Goal: Information Seeking & Learning: Learn about a topic

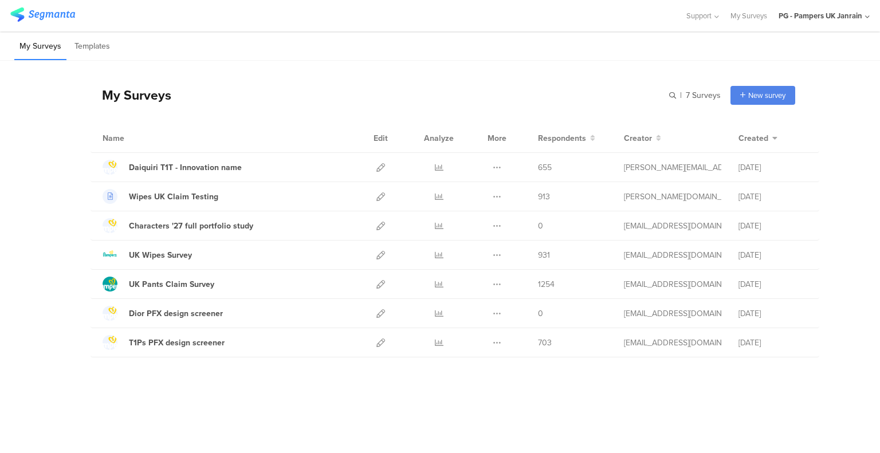
click at [435, 166] on icon at bounding box center [439, 167] width 9 height 9
click at [437, 165] on icon at bounding box center [439, 167] width 9 height 9
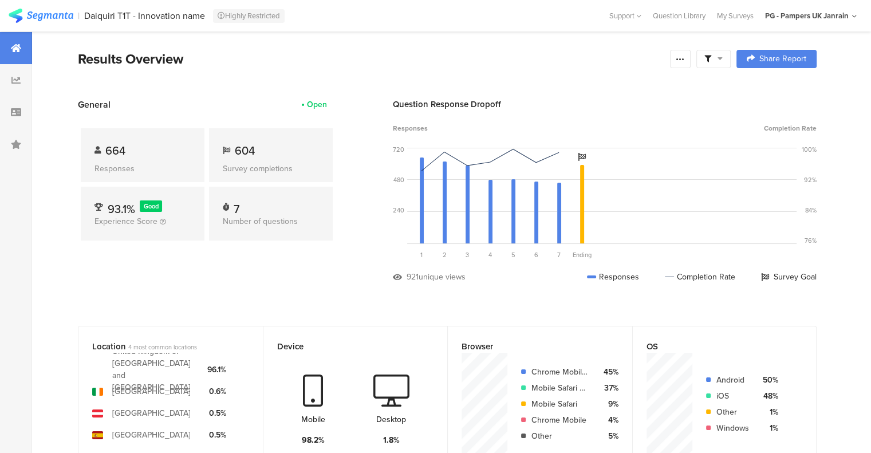
click at [17, 82] on icon at bounding box center [15, 80] width 9 height 9
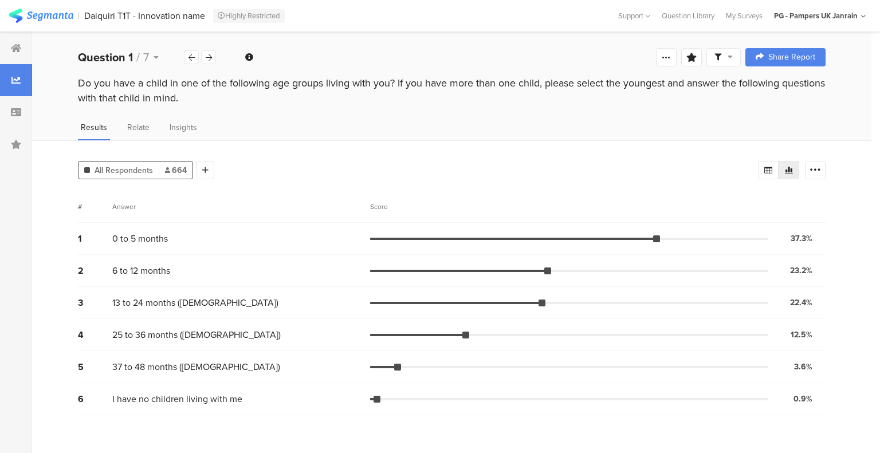
click at [210, 58] on icon at bounding box center [209, 57] width 6 height 7
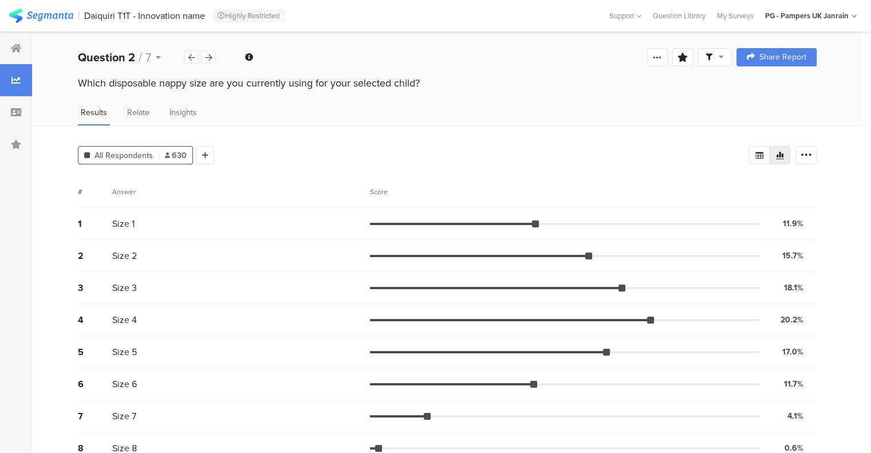
click at [210, 58] on icon at bounding box center [209, 57] width 6 height 7
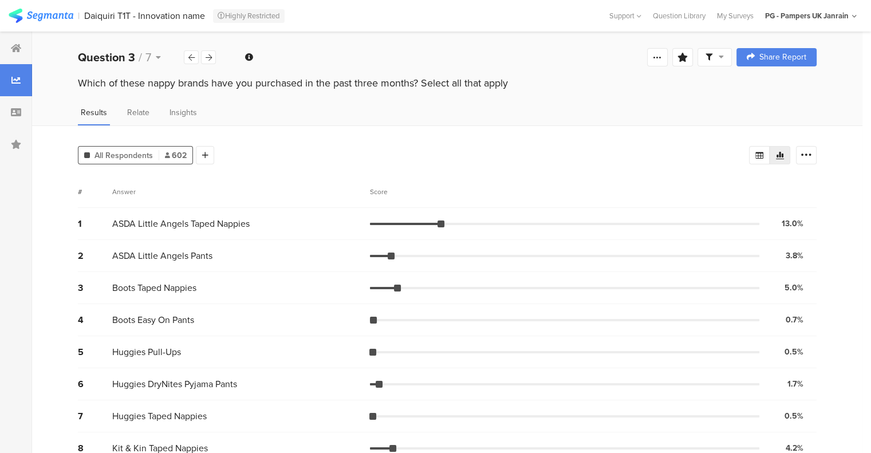
click at [214, 60] on div at bounding box center [208, 57] width 15 height 14
click at [770, 159] on div at bounding box center [759, 155] width 21 height 18
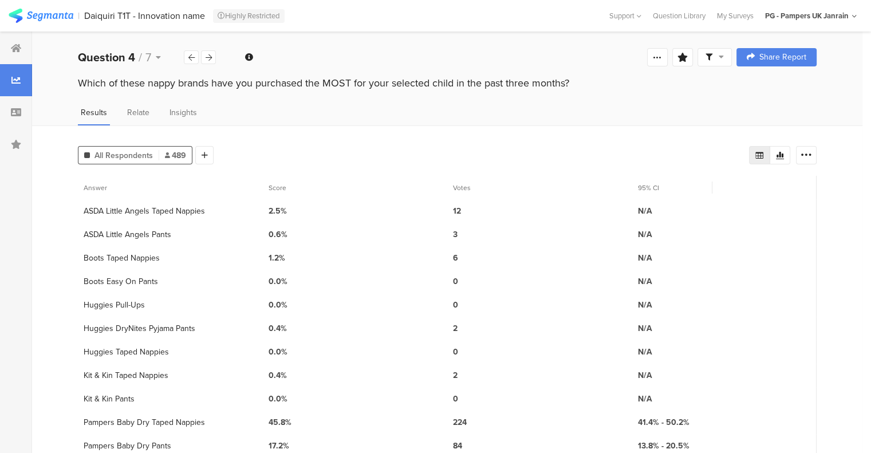
click at [784, 153] on icon at bounding box center [779, 155] width 9 height 9
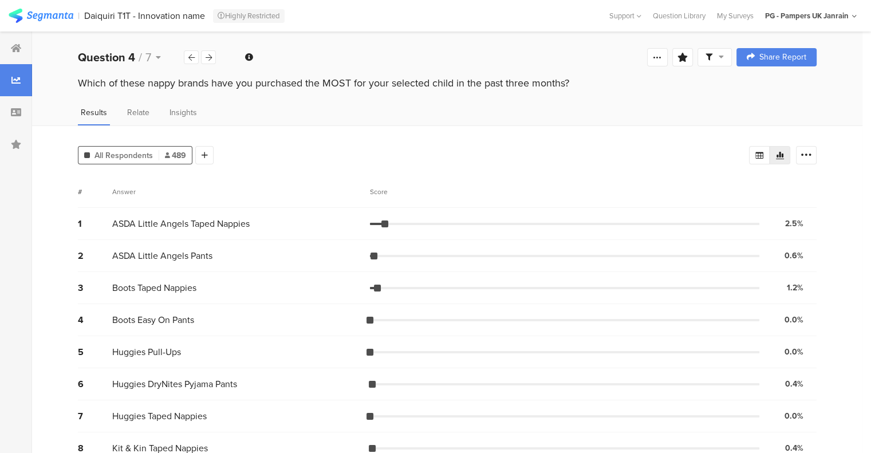
click at [812, 151] on icon at bounding box center [805, 154] width 11 height 11
click at [803, 234] on span at bounding box center [806, 235] width 17 height 9
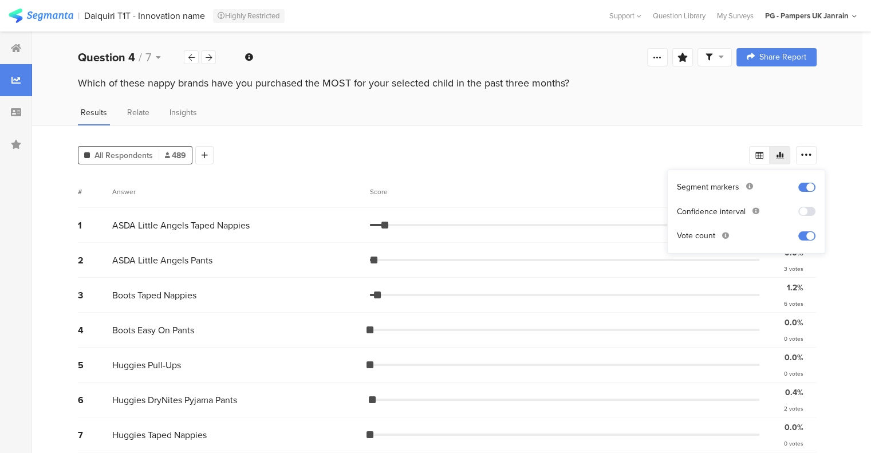
click at [213, 57] on div at bounding box center [208, 57] width 15 height 14
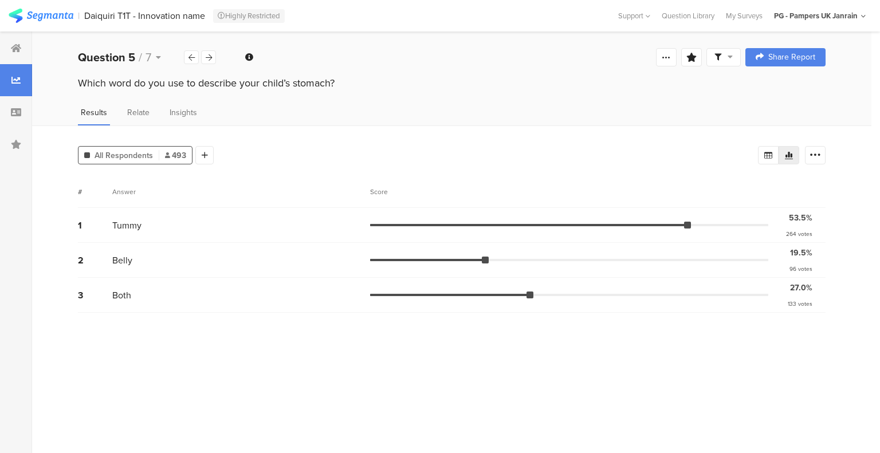
click at [211, 54] on icon at bounding box center [209, 57] width 6 height 7
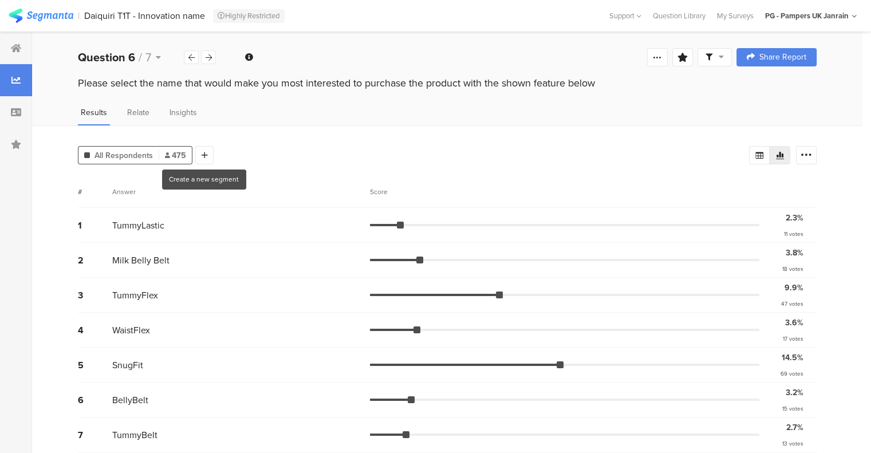
click at [202, 154] on icon at bounding box center [205, 155] width 6 height 8
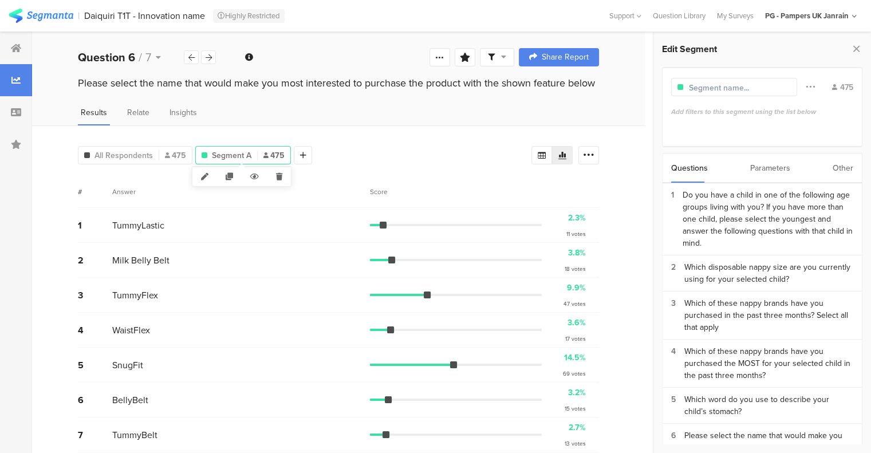
drag, startPoint x: 376, startPoint y: 157, endPoint x: 454, endPoint y: 162, distance: 78.6
click at [379, 157] on div "All Respondents 475 Segment A 475 Add Segment" at bounding box center [304, 152] width 453 height 23
click at [259, 153] on div "Segment A 475" at bounding box center [243, 155] width 94 height 12
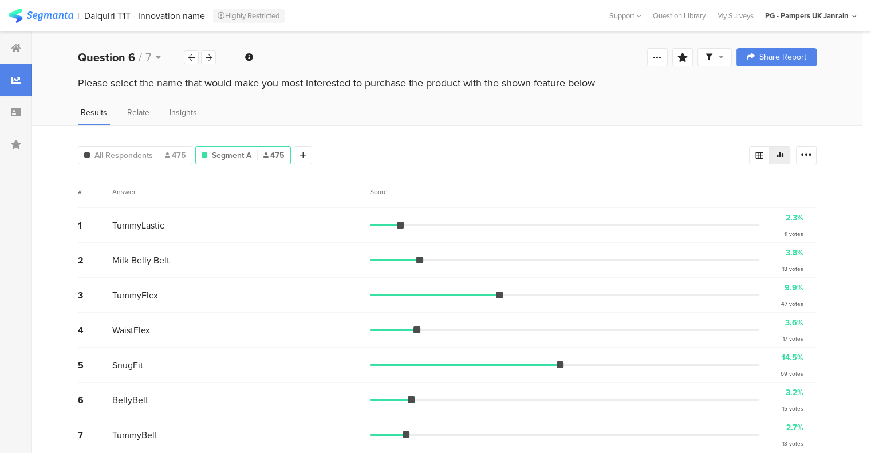
click at [799, 218] on div "2.3%" at bounding box center [795, 218] width 18 height 12
click at [120, 219] on span "TummyLastic" at bounding box center [138, 225] width 52 height 13
click at [83, 190] on div "#" at bounding box center [95, 192] width 34 height 10
click at [80, 191] on div "#" at bounding box center [95, 192] width 34 height 10
click at [817, 190] on div "Score" at bounding box center [593, 192] width 447 height 10
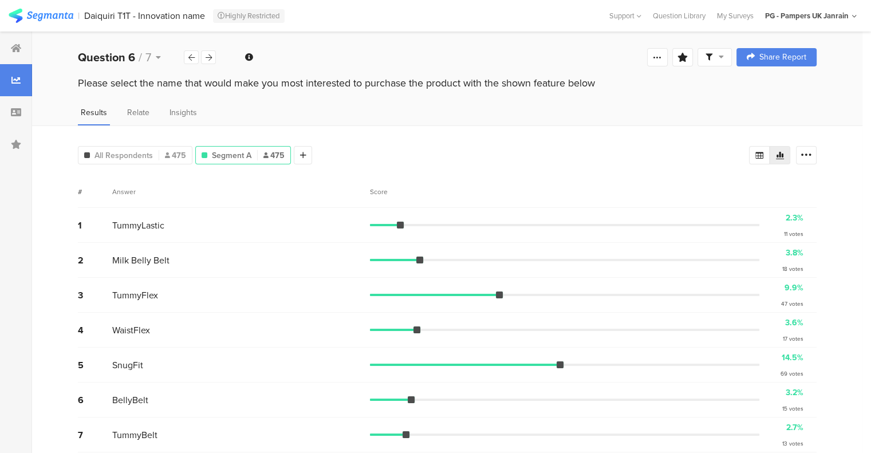
click at [801, 215] on div "2.3%" at bounding box center [795, 218] width 18 height 12
drag, startPoint x: 804, startPoint y: 222, endPoint x: 606, endPoint y: 220, distance: 198.7
click at [806, 222] on div "2.3% 11 votes" at bounding box center [790, 225] width 43 height 26
click at [352, 219] on div "TummyLastic" at bounding box center [241, 225] width 258 height 13
click at [135, 147] on div "All Respondents 475" at bounding box center [135, 155] width 115 height 18
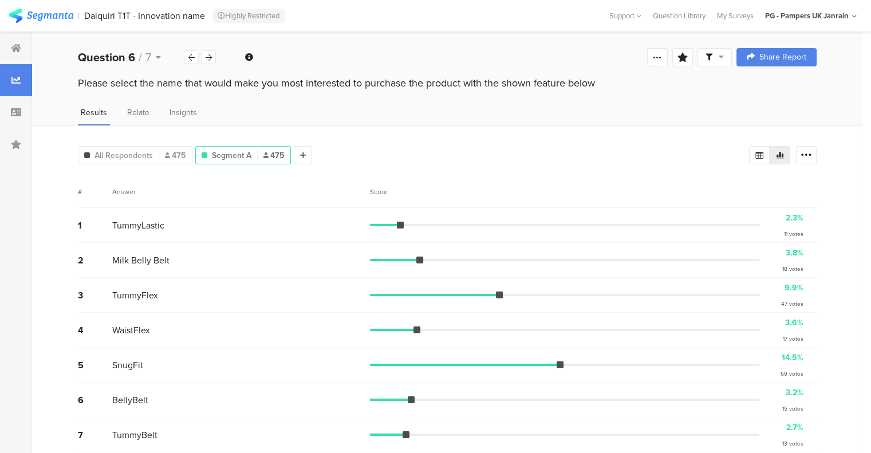
click at [131, 161] on div "All Respondents 475" at bounding box center [135, 155] width 115 height 18
click at [149, 151] on span "All Respondents" at bounding box center [123, 155] width 58 height 12
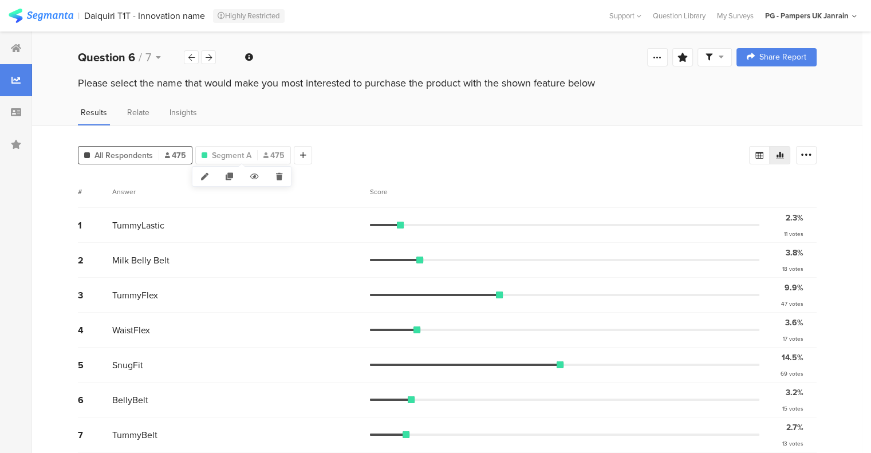
click at [245, 156] on span "Segment A" at bounding box center [232, 155] width 40 height 12
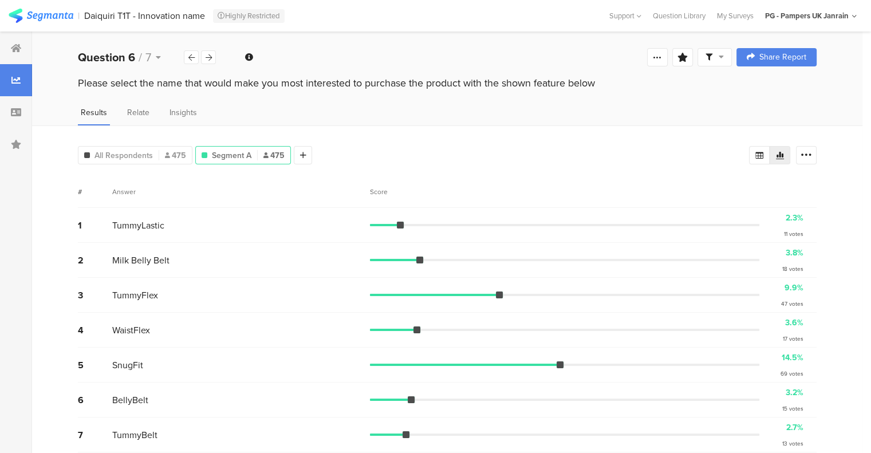
click at [156, 156] on div "All Respondents 475" at bounding box center [134, 155] width 113 height 12
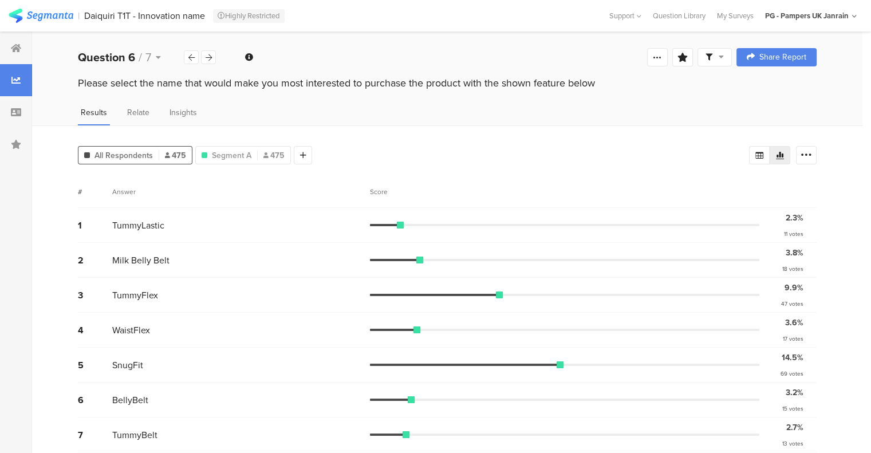
click at [812, 155] on icon at bounding box center [805, 154] width 11 height 11
click at [764, 157] on icon at bounding box center [759, 155] width 9 height 9
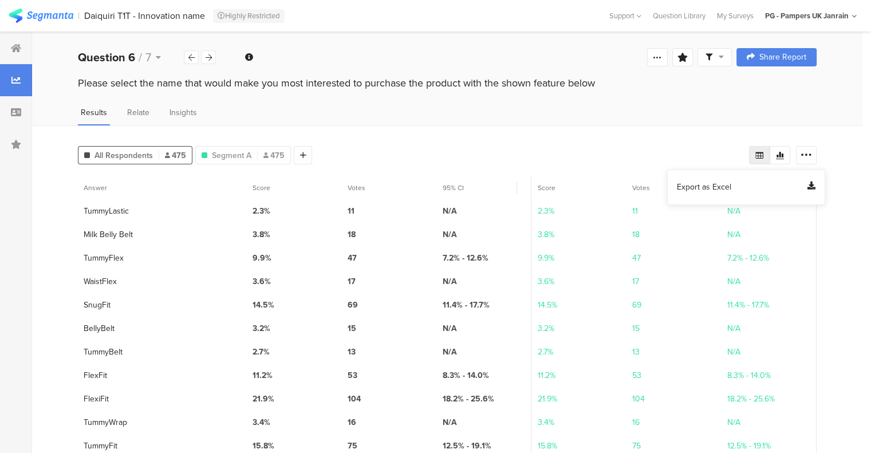
click at [784, 151] on icon at bounding box center [779, 155] width 9 height 9
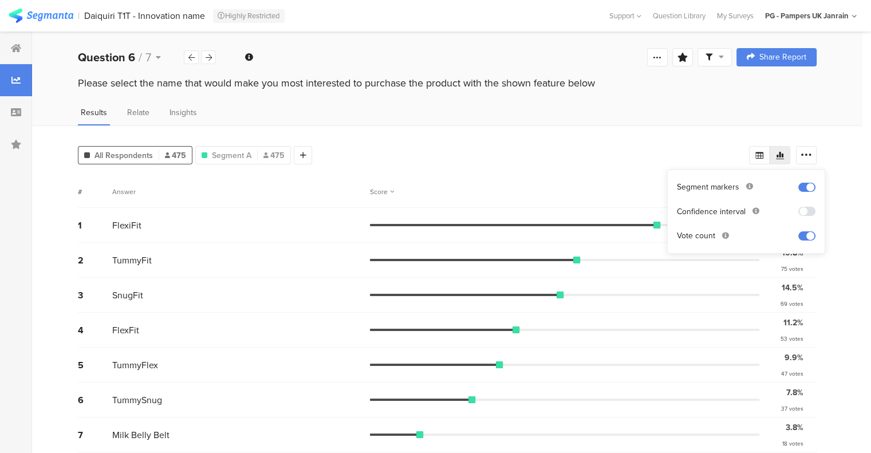
click at [483, 238] on div "1 FlexiFit 21.9% 104 votes" at bounding box center [447, 225] width 739 height 35
click at [246, 155] on span "Segment A" at bounding box center [232, 155] width 40 height 12
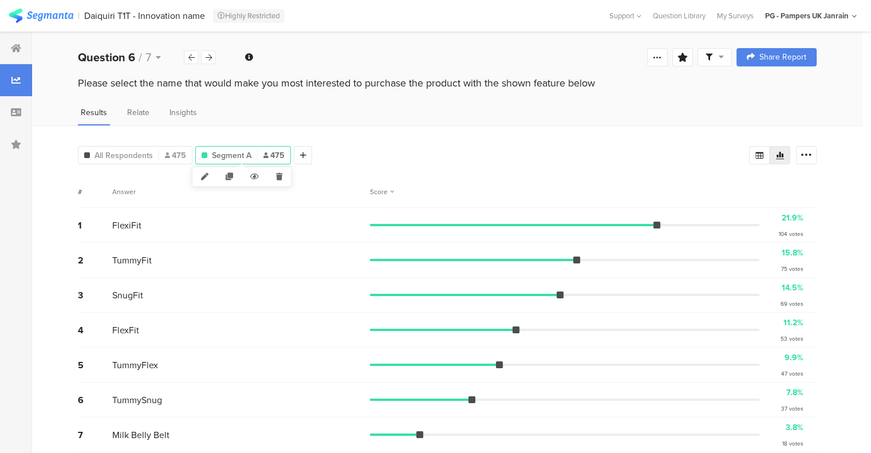
click at [238, 149] on span "Segment A" at bounding box center [232, 155] width 40 height 12
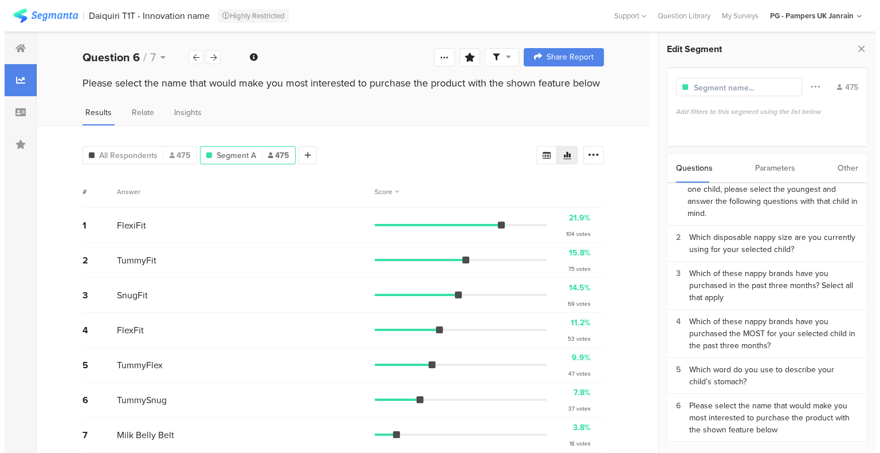
scroll to position [57, 0]
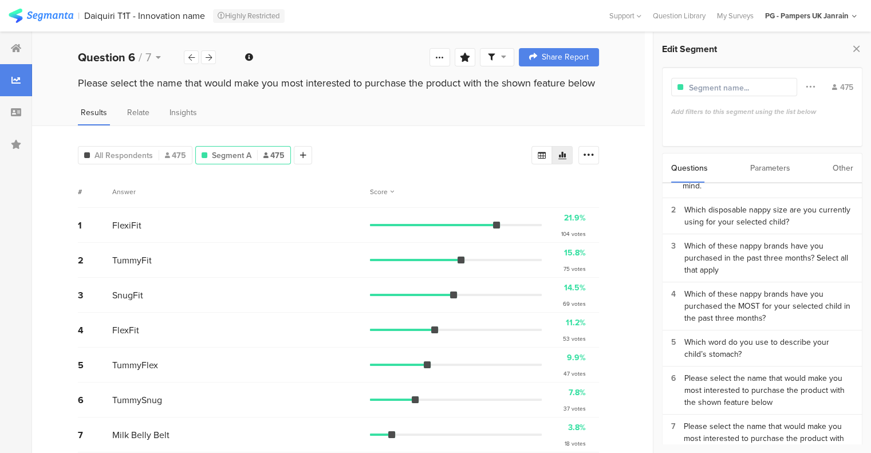
click at [777, 298] on div "Which of these nappy brands have you purchased the MOST for your selected child…" at bounding box center [768, 306] width 169 height 36
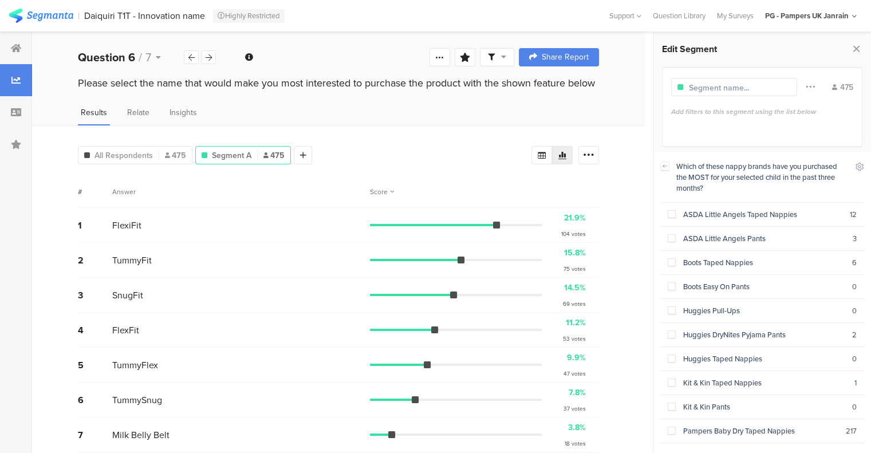
click at [676, 213] on div "ASDA Little Angels Taped Nappies" at bounding box center [763, 214] width 174 height 11
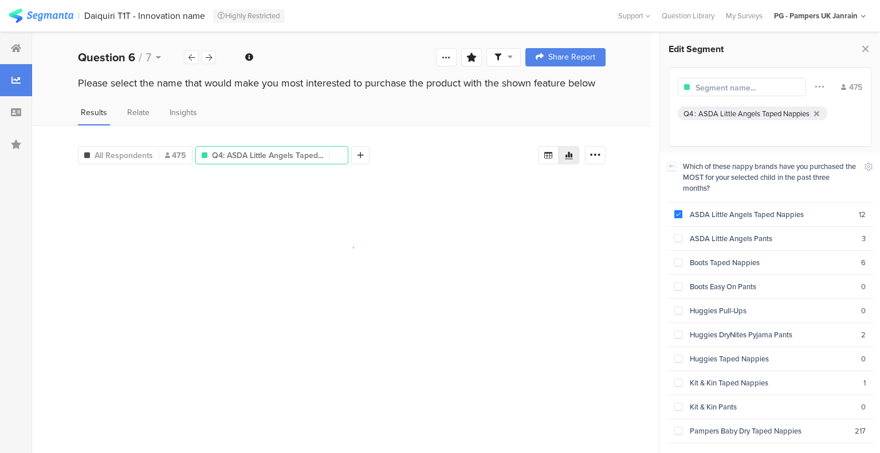
click at [676, 238] on span at bounding box center [678, 238] width 8 height 8
click at [690, 260] on div "Boots Taped Nappies" at bounding box center [771, 262] width 179 height 11
click at [688, 277] on section "Boots Easy On Pants 0" at bounding box center [769, 287] width 206 height 24
click at [688, 299] on section "Huggies Pull-Ups 0" at bounding box center [769, 311] width 206 height 24
drag, startPoint x: 701, startPoint y: 325, endPoint x: 702, endPoint y: 317, distance: 8.1
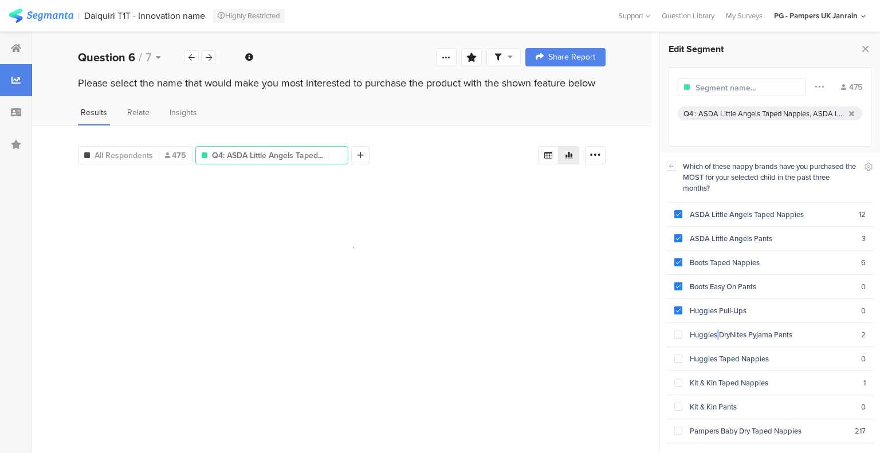
click at [701, 329] on div "Huggies DryNites Pyjama Pants" at bounding box center [771, 334] width 179 height 11
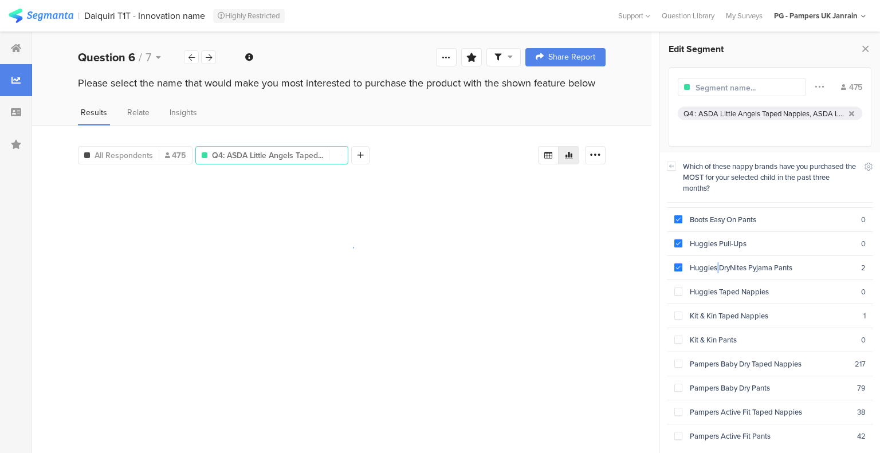
scroll to position [115, 0]
click at [708, 239] on div "Huggies Taped Nappies" at bounding box center [771, 244] width 179 height 11
click at [715, 268] on div "Kit & Kin Taped Nappies" at bounding box center [772, 268] width 181 height 11
click at [721, 287] on div "Kit & Kin Pants" at bounding box center [771, 292] width 179 height 11
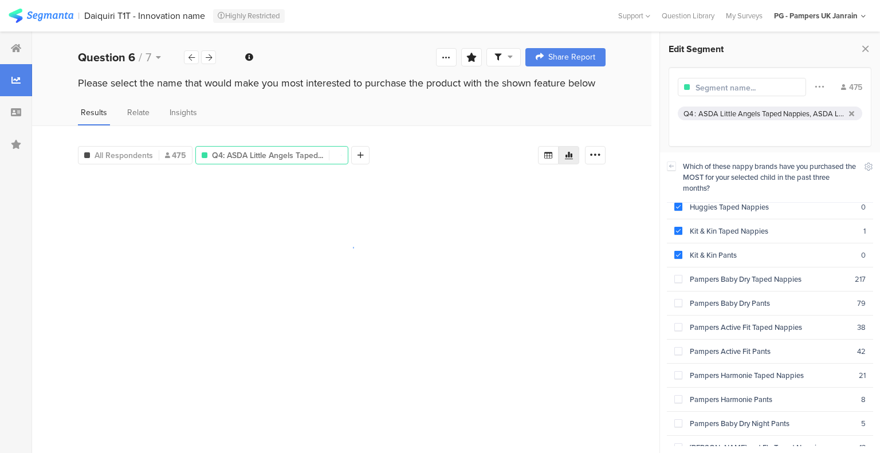
scroll to position [172, 0]
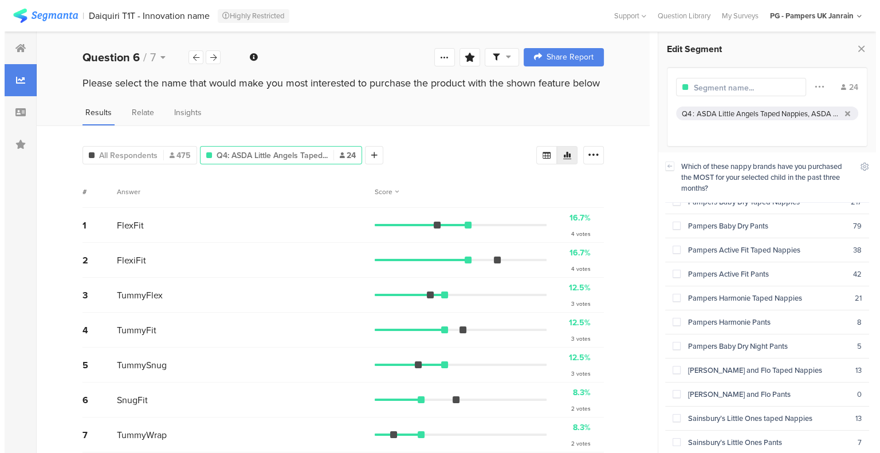
scroll to position [286, 0]
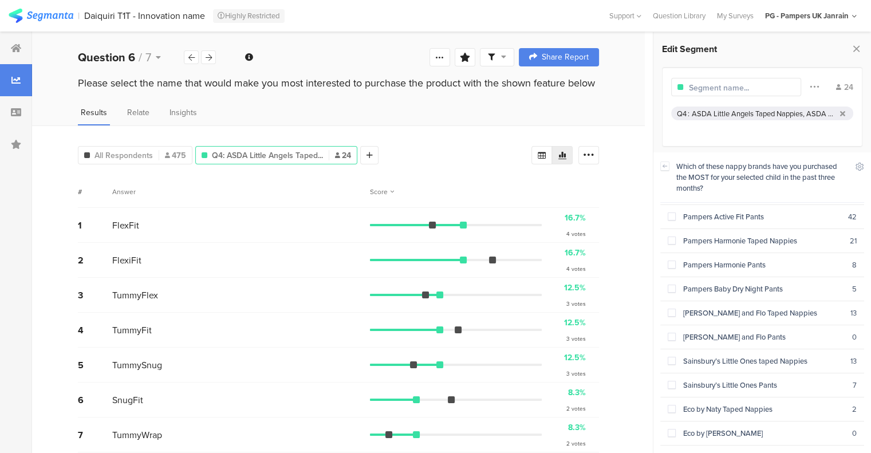
click at [742, 307] on div "Fred and Flo Taped Nappies" at bounding box center [763, 312] width 175 height 11
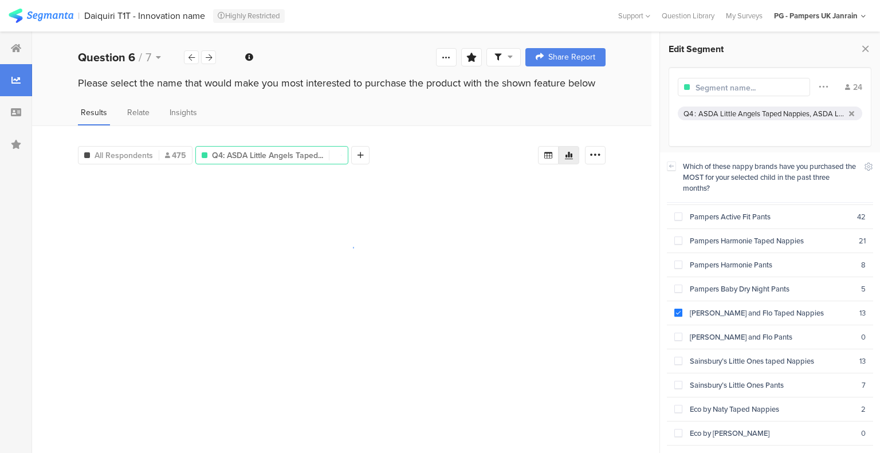
click at [743, 332] on div "Fred and Flo Pants" at bounding box center [771, 337] width 179 height 11
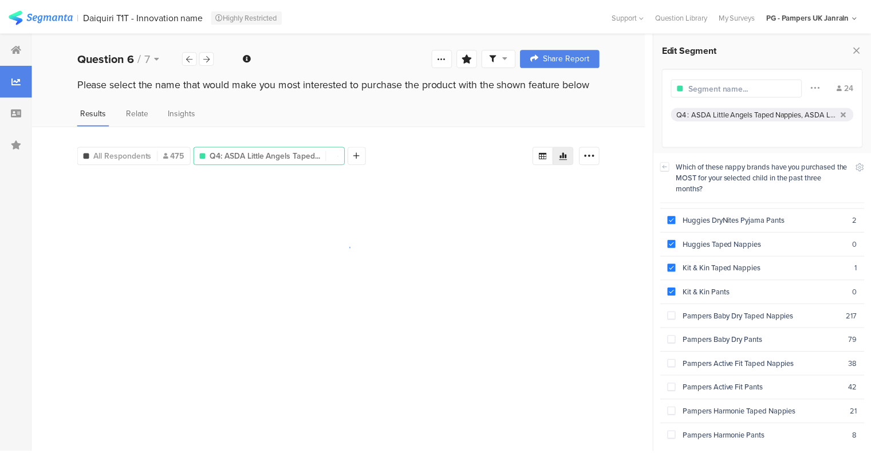
scroll to position [317, 0]
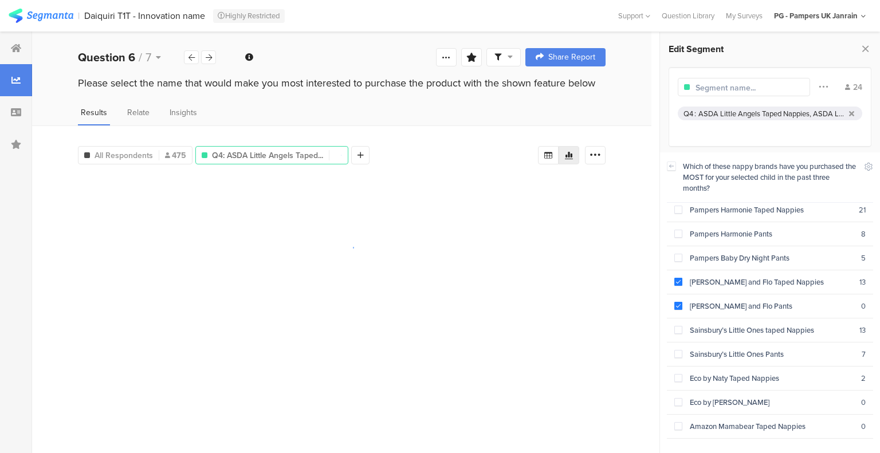
click at [740, 325] on div "Sainsbury’s Little Ones taped Nappies" at bounding box center [770, 330] width 177 height 11
click at [741, 342] on section "Sainsbury’s Little Ones Pants 7" at bounding box center [769, 354] width 206 height 24
click at [731, 373] on div "Eco by Naty Taped Nappies" at bounding box center [771, 378] width 179 height 11
click at [735, 397] on div "Eco by Naty Pants" at bounding box center [771, 402] width 179 height 11
click at [738, 421] on div "Amazon Mamabear Taped Nappies" at bounding box center [771, 426] width 179 height 11
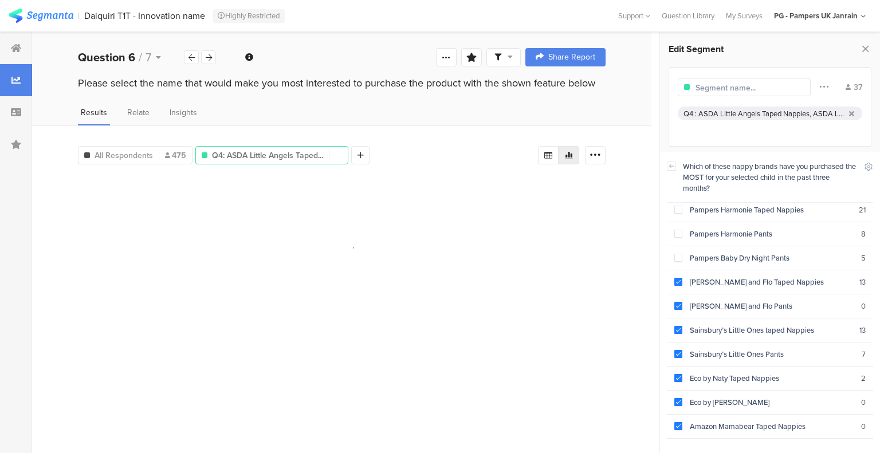
click at [744, 445] on div "Amazon Mamabear Pants" at bounding box center [772, 450] width 181 height 11
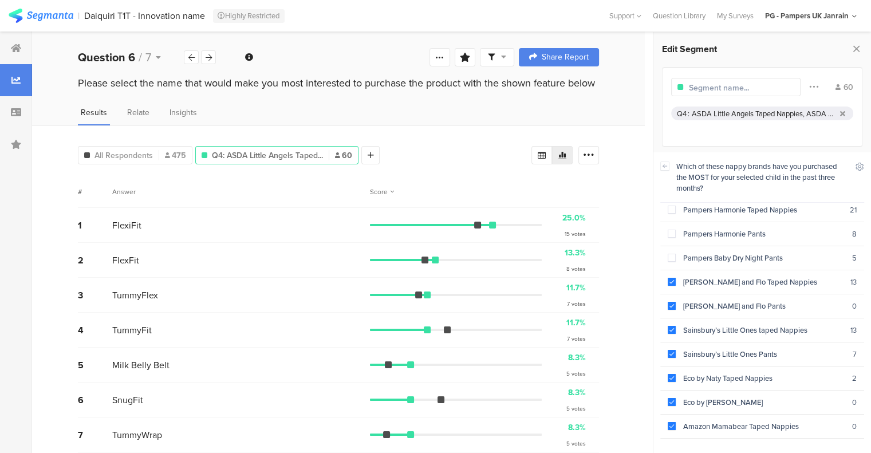
click at [744, 89] on input "text" at bounding box center [739, 88] width 100 height 12
type input "Competitor BUMO"
click at [853, 54] on icon at bounding box center [856, 49] width 12 height 16
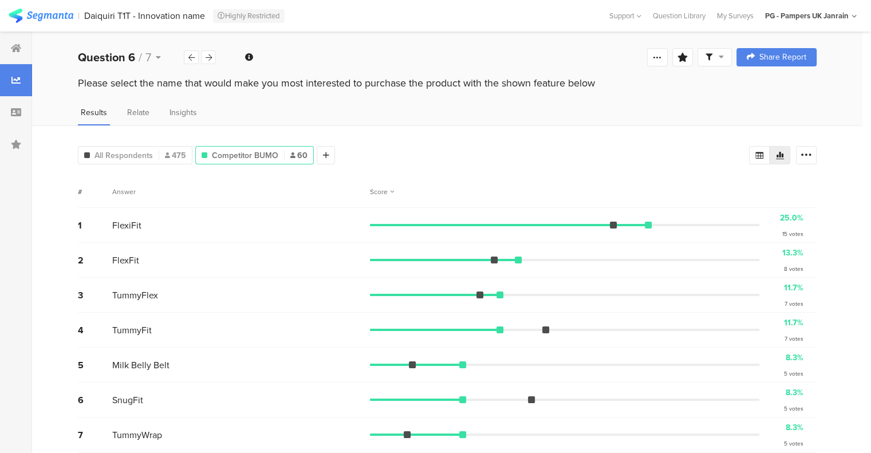
click at [129, 151] on span "All Respondents" at bounding box center [123, 155] width 58 height 12
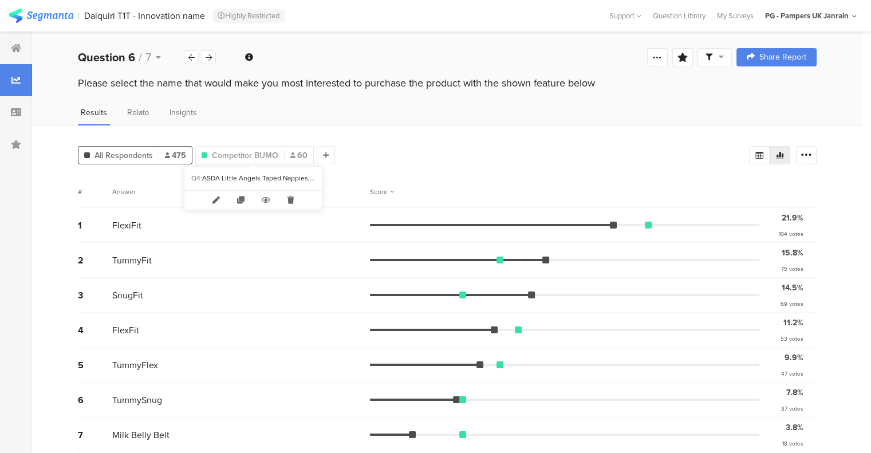
click at [240, 157] on span "Competitor BUMO" at bounding box center [245, 155] width 66 height 12
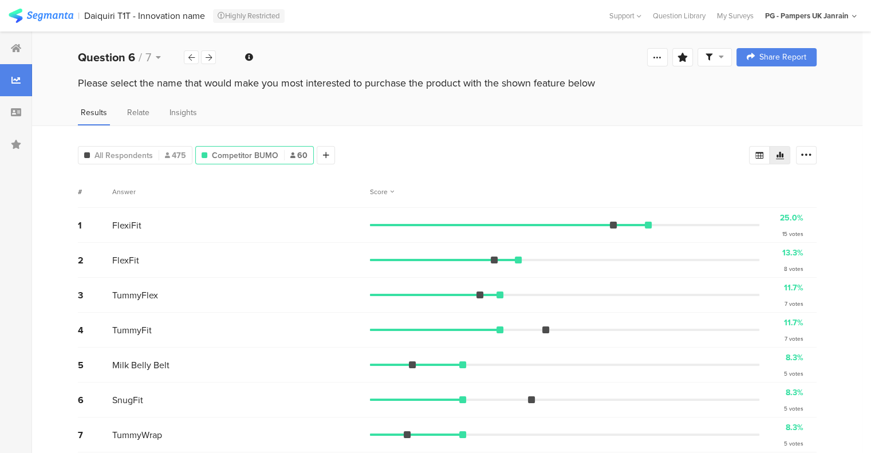
click at [124, 152] on span "All Respondents" at bounding box center [123, 155] width 58 height 12
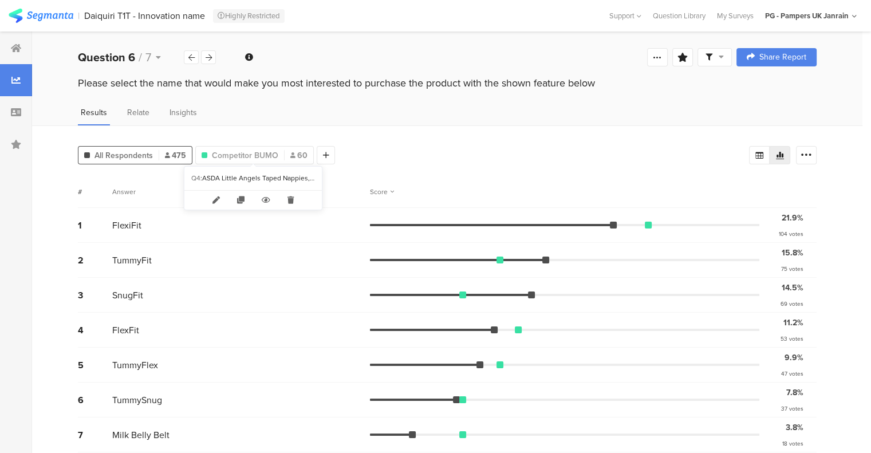
click at [227, 152] on span "Competitor BUMO" at bounding box center [245, 155] width 66 height 12
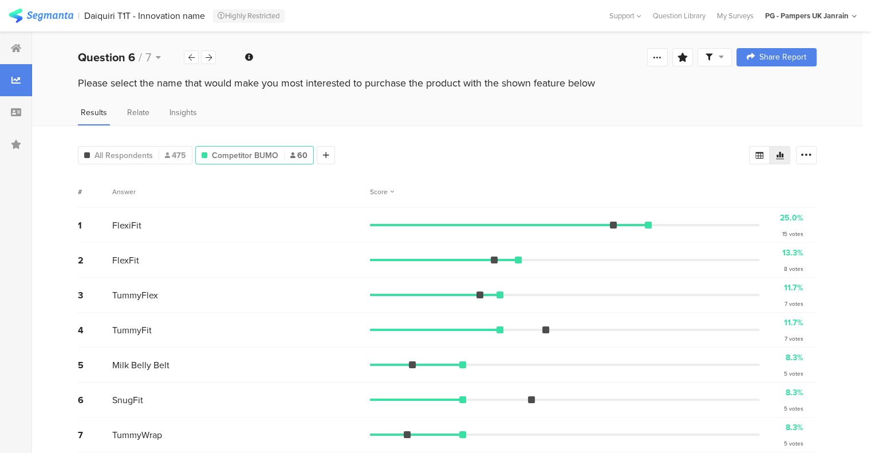
click at [323, 151] on icon at bounding box center [326, 155] width 6 height 8
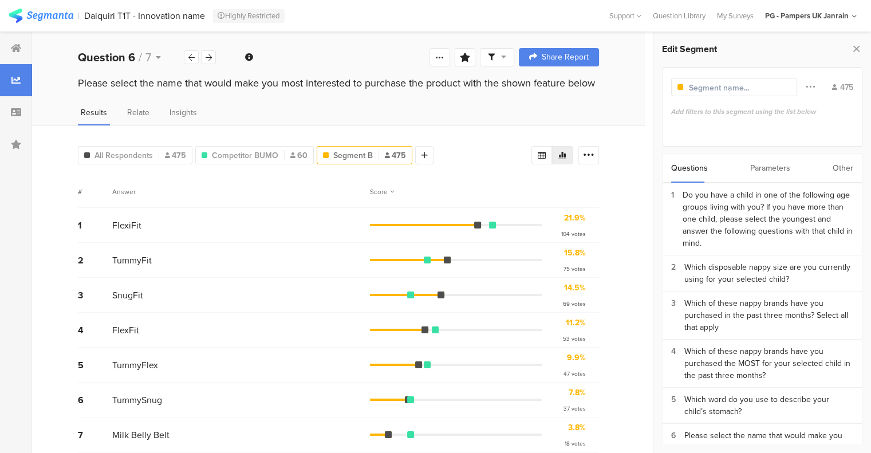
click at [724, 356] on div "Which of these nappy brands have you purchased the MOST for your selected child…" at bounding box center [768, 363] width 169 height 36
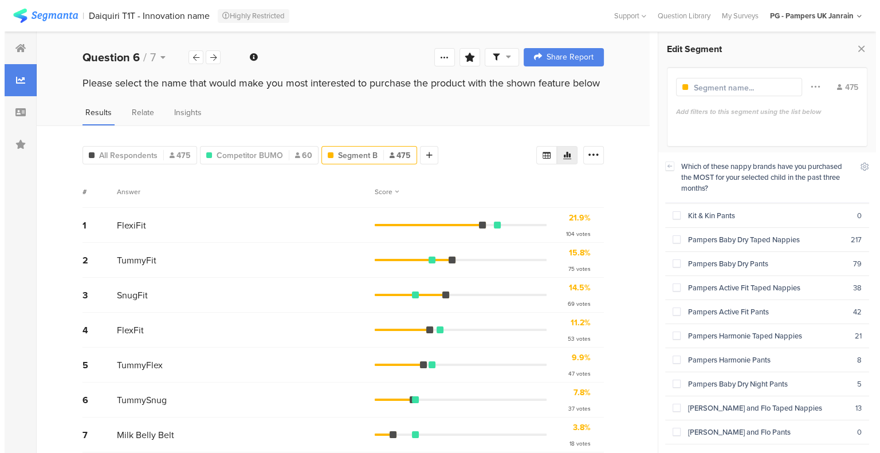
scroll to position [172, 0]
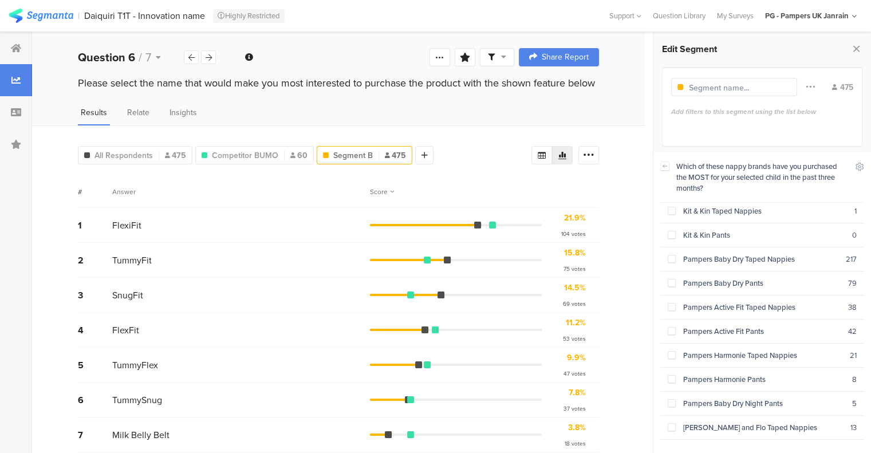
click at [708, 255] on div "Pampers Baby Dry Taped Nappies" at bounding box center [761, 259] width 170 height 11
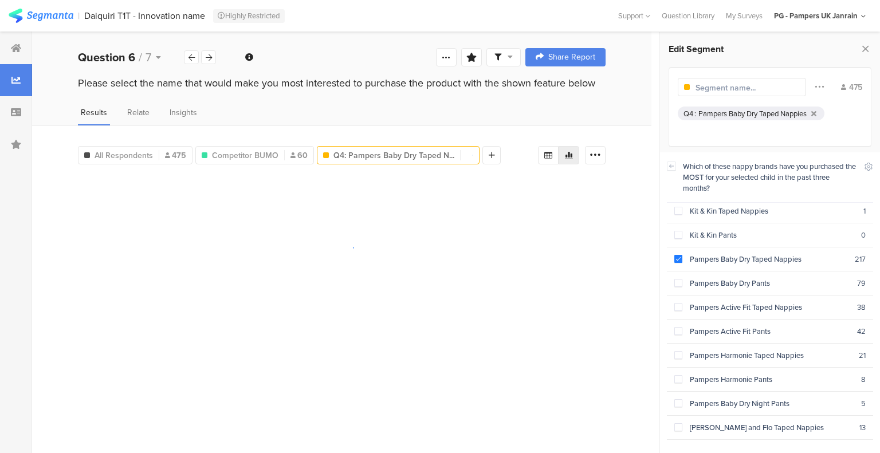
click at [707, 278] on div "Pampers Baby Dry Pants" at bounding box center [769, 283] width 175 height 11
click at [715, 295] on section "Pampers Active Fit Taped Nappies 38" at bounding box center [769, 307] width 206 height 24
click at [721, 320] on section "Pampers Active Fit Pants 42" at bounding box center [769, 332] width 206 height 24
click at [735, 350] on div "Pampers Harmonie Taped Nappies" at bounding box center [770, 355] width 176 height 11
click at [739, 374] on div "Pampers Harmonie Pants" at bounding box center [771, 379] width 179 height 11
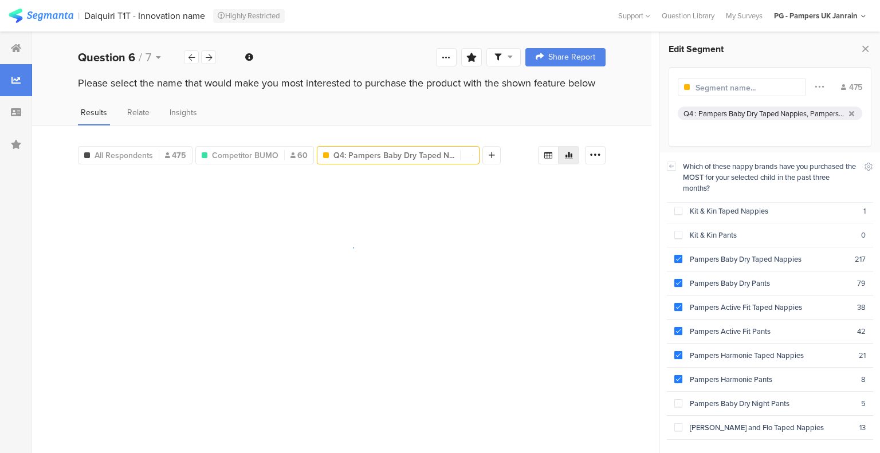
click at [747, 398] on div "Pampers Baby Dry Night Pants" at bounding box center [771, 403] width 179 height 11
click at [720, 91] on input "text" at bounding box center [745, 88] width 100 height 12
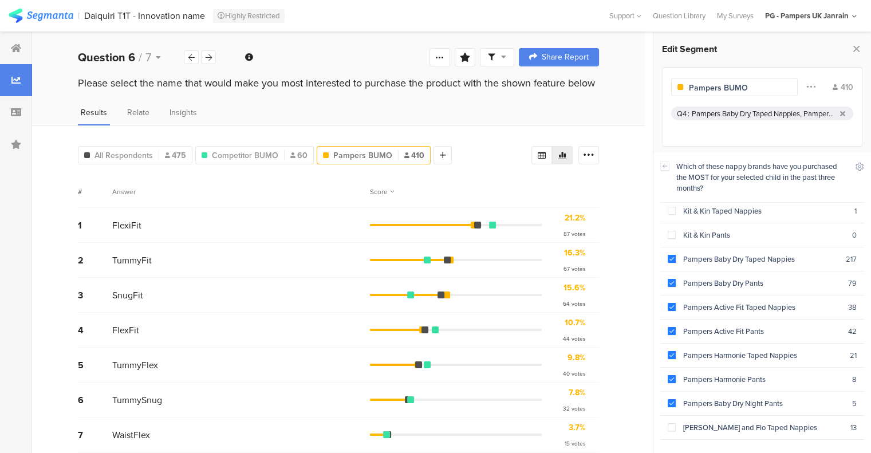
click at [497, 151] on div "All Respondents 475 Competitor BUMO 60 Pampers BUMO 410 Add Segment" at bounding box center [304, 152] width 453 height 23
drag, startPoint x: 242, startPoint y: 154, endPoint x: 275, endPoint y: 151, distance: 33.4
click at [243, 154] on span "Competitor BUMO" at bounding box center [245, 155] width 66 height 12
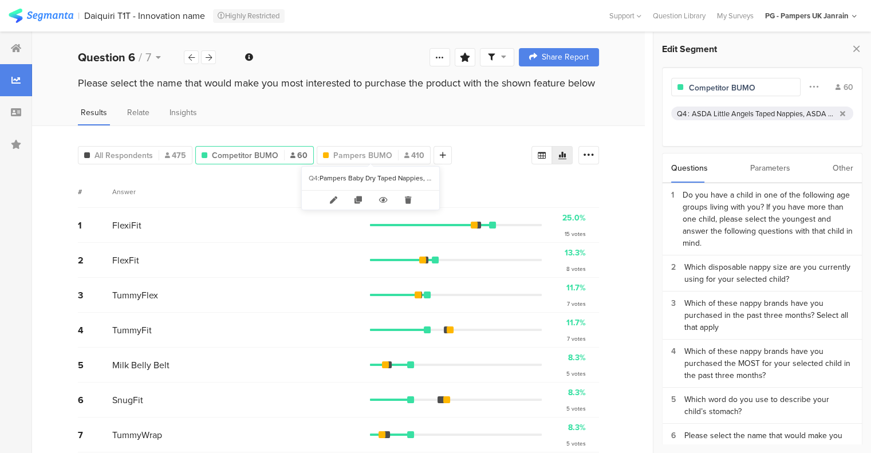
click at [380, 157] on span "Pampers BUMO" at bounding box center [362, 155] width 59 height 12
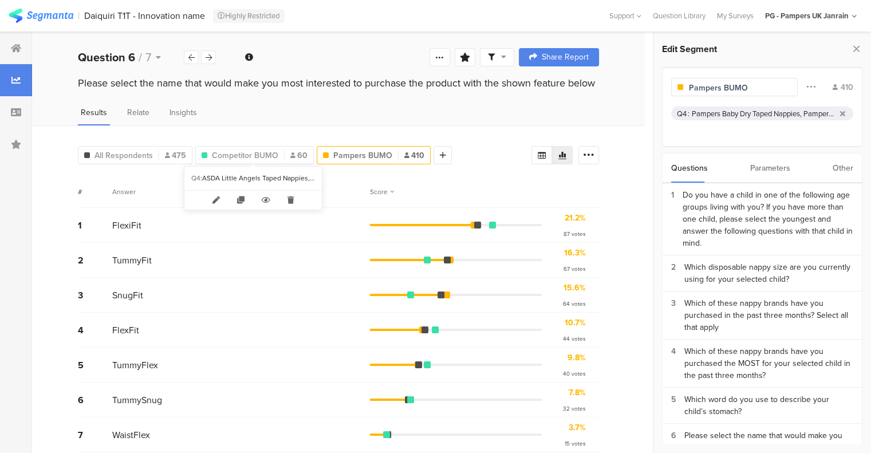
click at [250, 149] on span "Competitor BUMO" at bounding box center [245, 155] width 66 height 12
type input "Competitor BUMO"
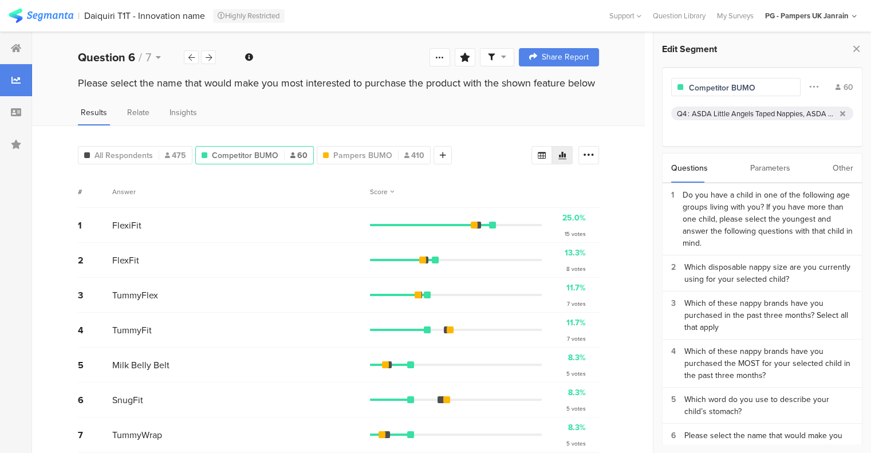
click at [440, 155] on icon at bounding box center [443, 155] width 6 height 8
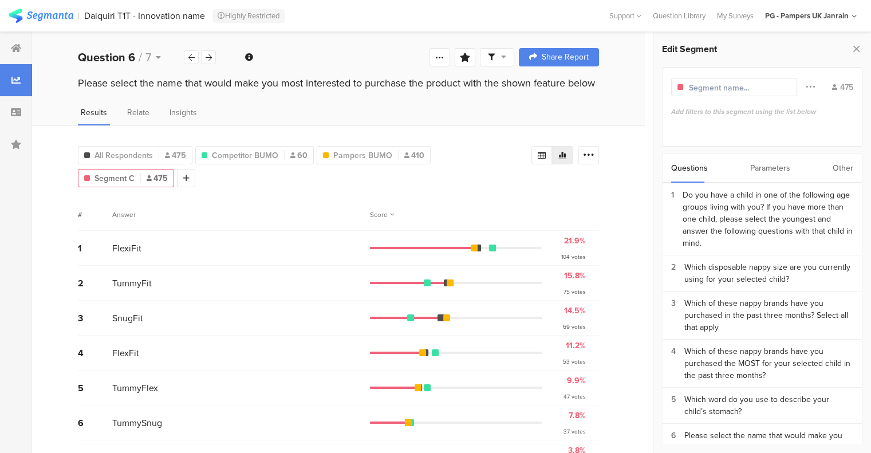
click at [763, 304] on div "Which of these nappy brands have you purchased in the past three months? Select…" at bounding box center [768, 315] width 169 height 36
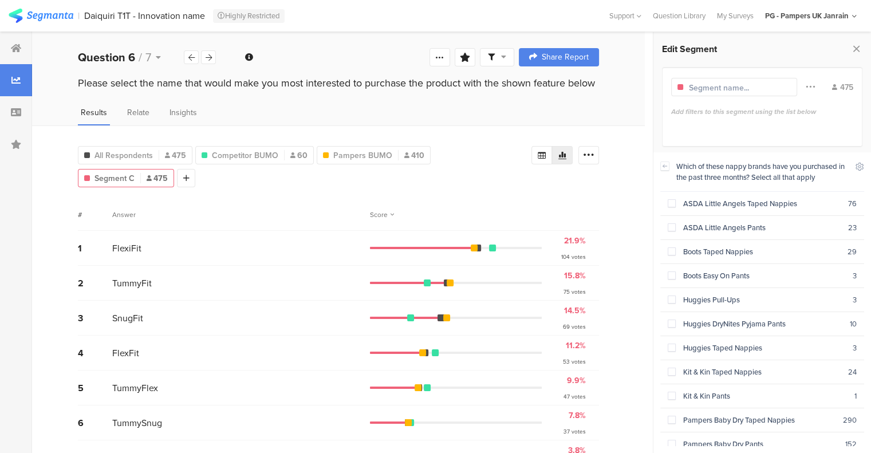
click at [678, 203] on div "ASDA Little Angels Taped Nappies" at bounding box center [762, 203] width 172 height 11
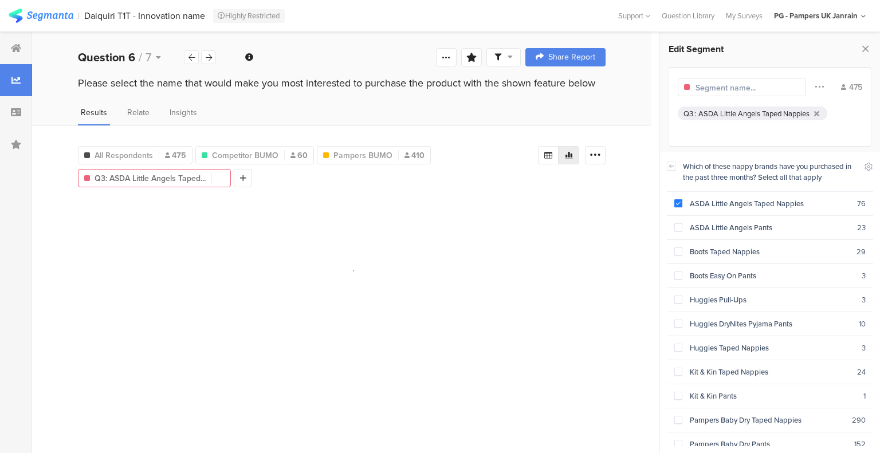
click at [674, 230] on span at bounding box center [678, 227] width 8 height 8
click at [701, 250] on div "Boots Taped Nappies" at bounding box center [769, 251] width 174 height 11
click at [707, 306] on section "Huggies Pull-Ups 3" at bounding box center [769, 300] width 206 height 24
click at [707, 279] on div "Boots Easy On Pants" at bounding box center [771, 275] width 179 height 11
click at [709, 320] on div "Huggies DryNites Pyjama Pants" at bounding box center [770, 323] width 176 height 11
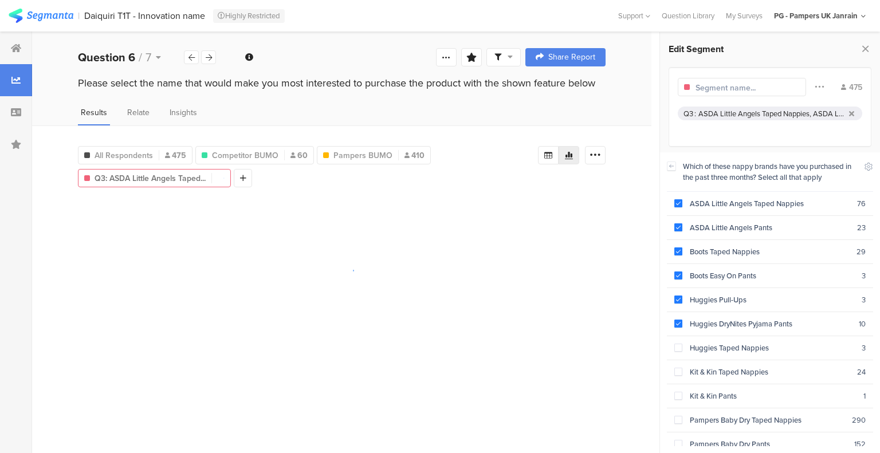
click at [710, 342] on div "Huggies Taped Nappies" at bounding box center [771, 347] width 179 height 11
click at [719, 366] on div "Kit & Kin Taped Nappies" at bounding box center [769, 371] width 175 height 11
click at [725, 391] on div "Kit & Kin Pants" at bounding box center [772, 396] width 181 height 11
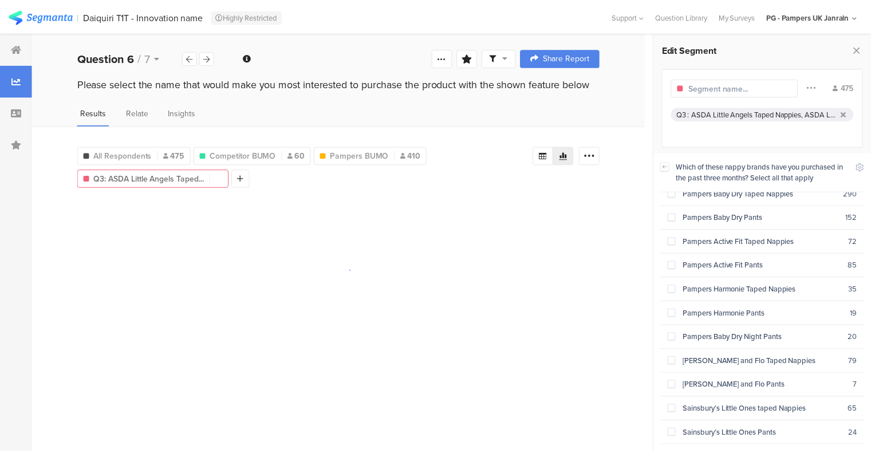
scroll to position [330, 0]
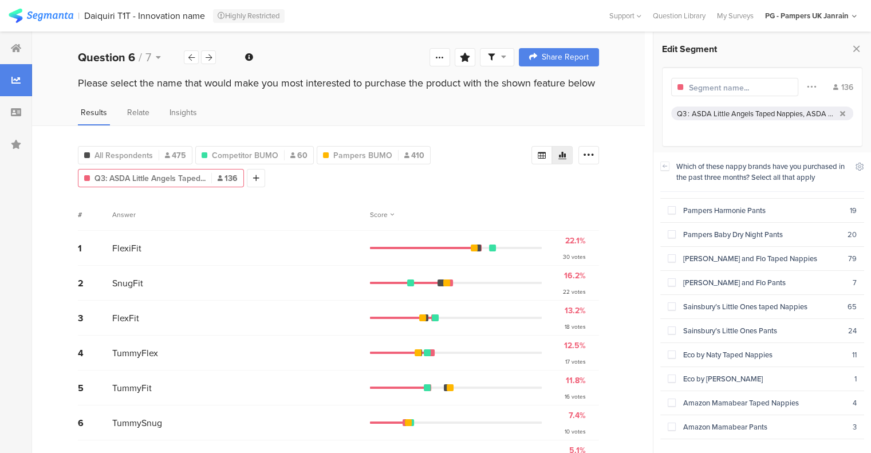
click at [716, 253] on div "Fred and Flo Taped Nappies" at bounding box center [762, 258] width 172 height 11
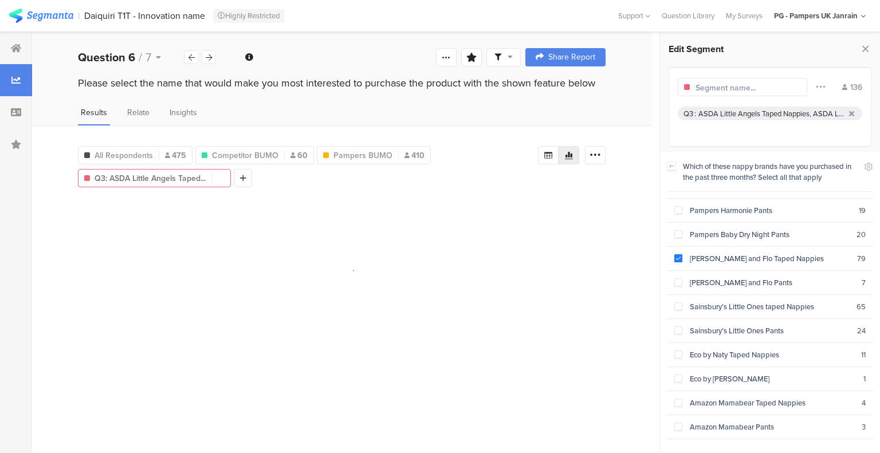
click at [708, 277] on div "Fred and Flo Pants" at bounding box center [771, 282] width 179 height 11
click at [728, 301] on div "Sainsbury’s Little Ones taped Nappies" at bounding box center [769, 306] width 174 height 11
click at [725, 325] on div "Sainsbury’s Little Ones Pants" at bounding box center [769, 330] width 175 height 11
click at [728, 349] on div "Eco by Naty Taped Nappies" at bounding box center [771, 354] width 179 height 11
click at [728, 373] on div "Eco by Naty Pants" at bounding box center [772, 378] width 181 height 11
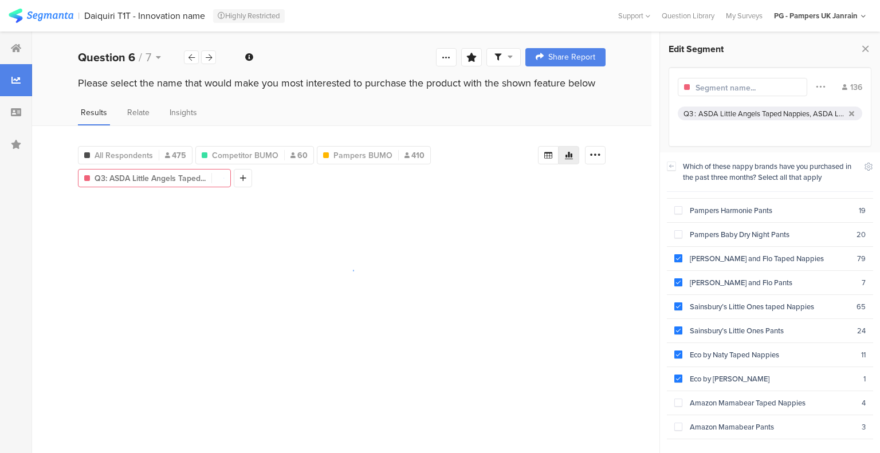
drag, startPoint x: 738, startPoint y: 393, endPoint x: 742, endPoint y: 411, distance: 17.6
click at [738, 393] on section "Amazon Mamabear Taped Nappies 4" at bounding box center [769, 403] width 206 height 24
click at [743, 421] on div "Amazon Mamabear Pants" at bounding box center [771, 426] width 179 height 11
click at [738, 445] on div "None of the above" at bounding box center [771, 450] width 179 height 11
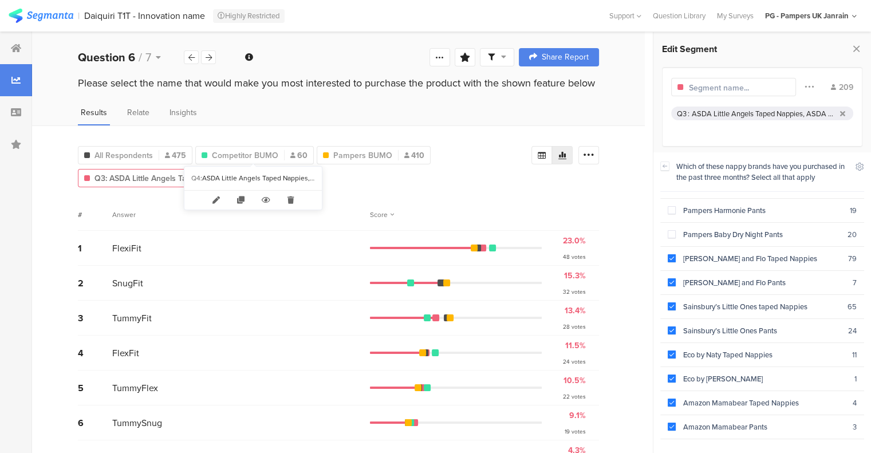
click at [228, 156] on span "Competitor BUMO" at bounding box center [245, 155] width 66 height 12
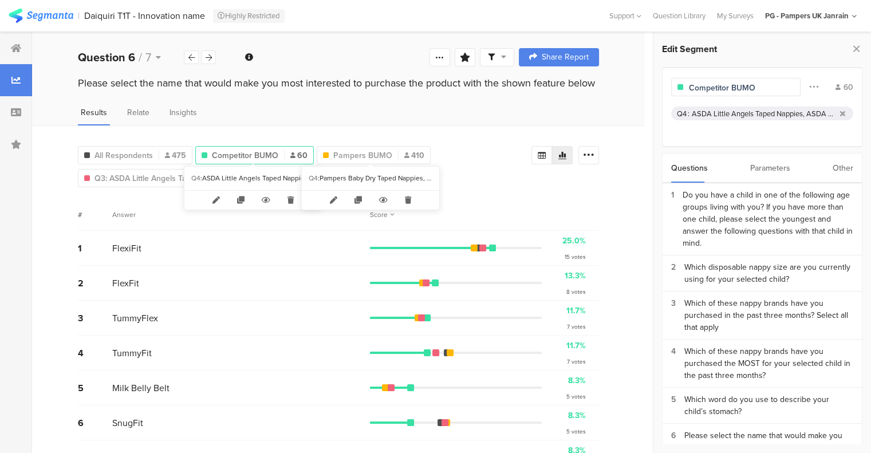
click at [360, 147] on div "Pampers BUMO 410" at bounding box center [374, 155] width 114 height 18
click at [360, 153] on span "Pampers BUMO" at bounding box center [362, 155] width 59 height 12
type input "Pampers BUMO"
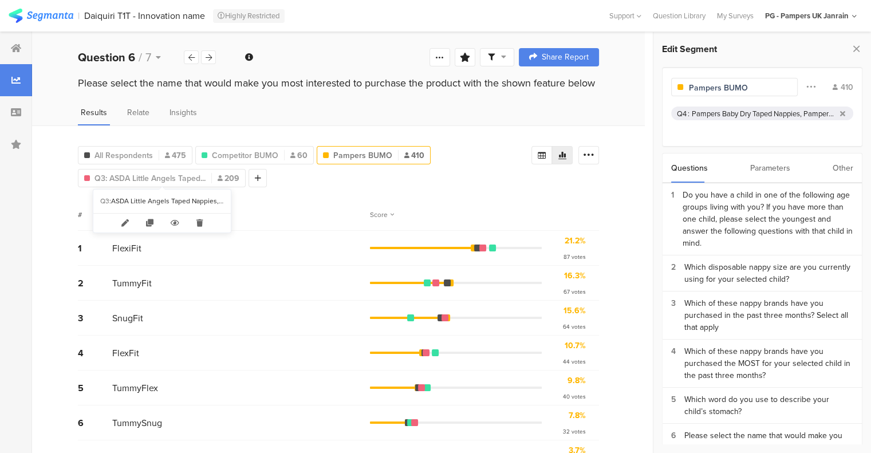
click at [147, 178] on span "Q3: ASDA Little Angels Taped..." at bounding box center [149, 178] width 111 height 12
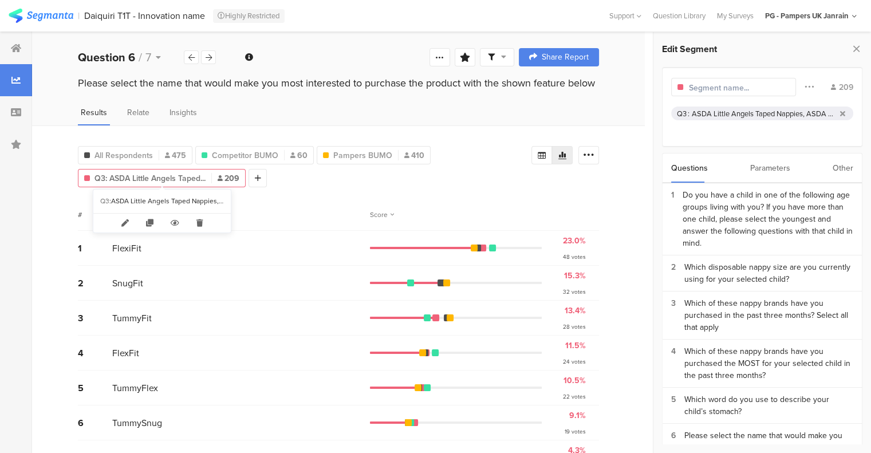
click at [200, 223] on icon at bounding box center [199, 223] width 23 height 19
type input "Pampers BUMO"
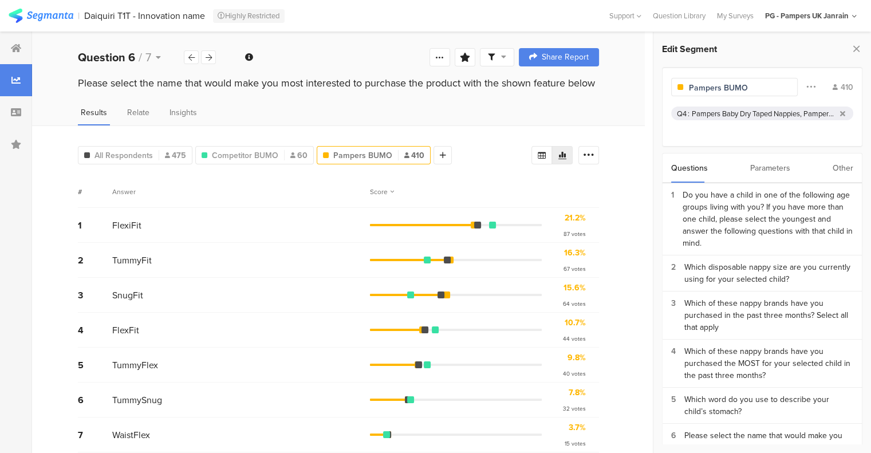
click at [853, 49] on icon at bounding box center [856, 49] width 12 height 16
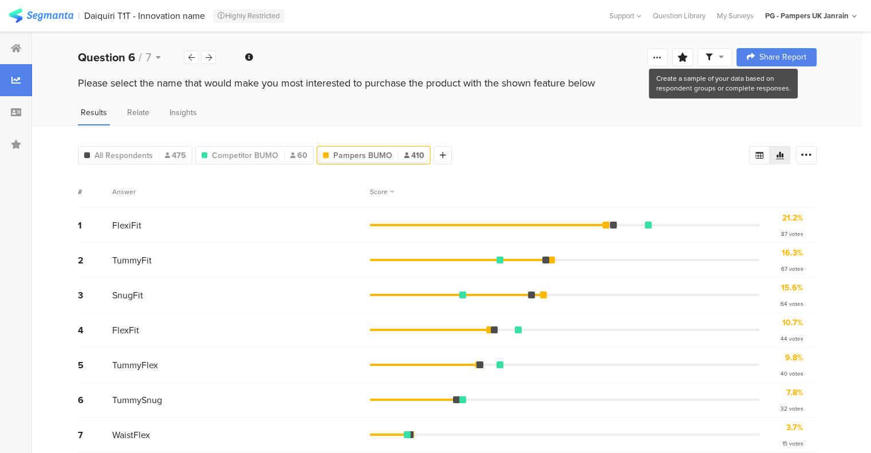
click at [724, 59] on icon at bounding box center [721, 57] width 5 height 8
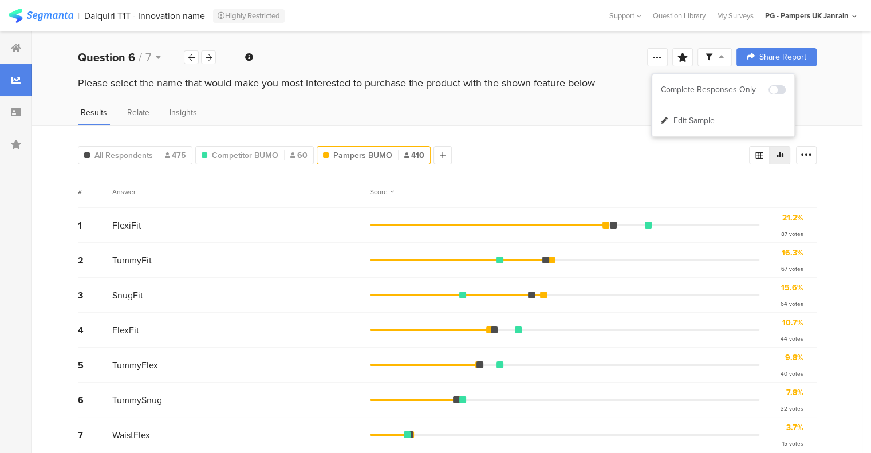
click at [693, 54] on div at bounding box center [682, 57] width 21 height 18
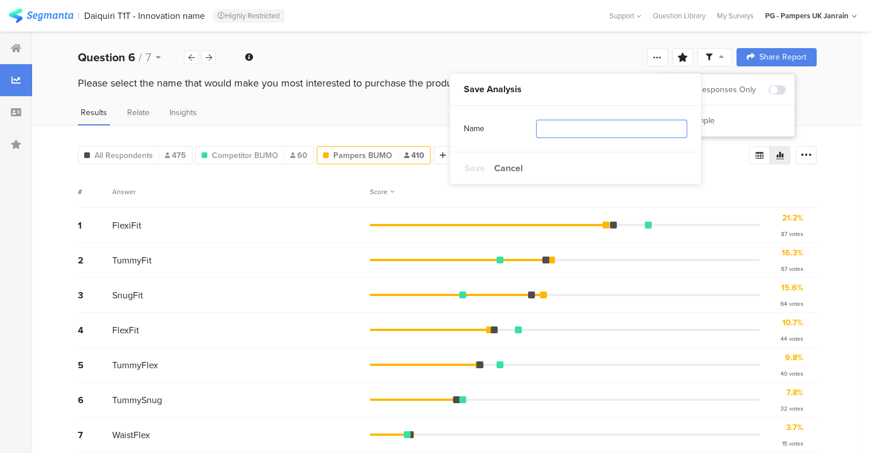
click at [557, 125] on input "text" at bounding box center [611, 129] width 151 height 18
type input "BUMO"
click at [478, 164] on span "Save" at bounding box center [474, 167] width 21 height 13
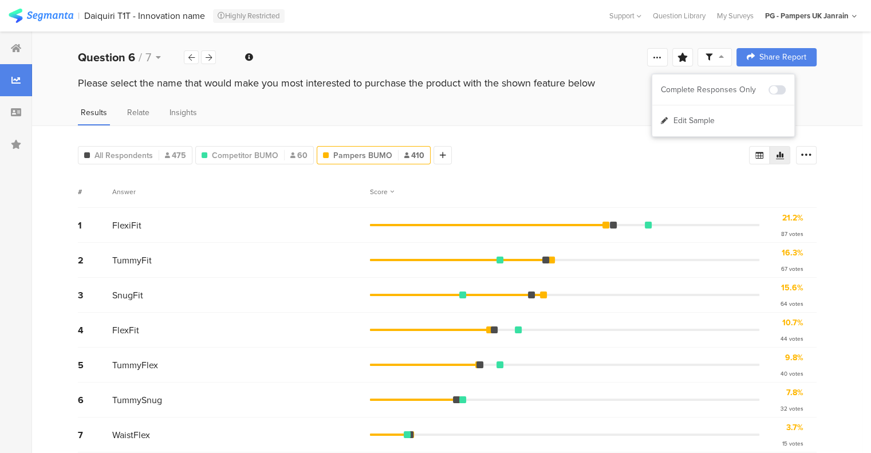
click at [635, 83] on div "Please select the name that would make you most interested to purchase the prod…" at bounding box center [447, 83] width 739 height 15
click at [687, 58] on icon at bounding box center [682, 57] width 10 height 9
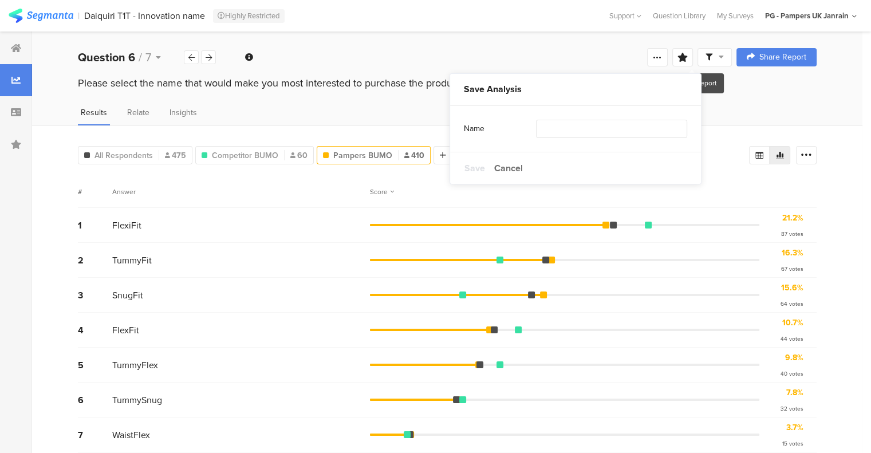
click at [615, 65] on div "Welcome page 1 Do you have a child in one of the following age groups living wi…" at bounding box center [447, 57] width 830 height 37
click at [665, 62] on div at bounding box center [657, 57] width 21 height 18
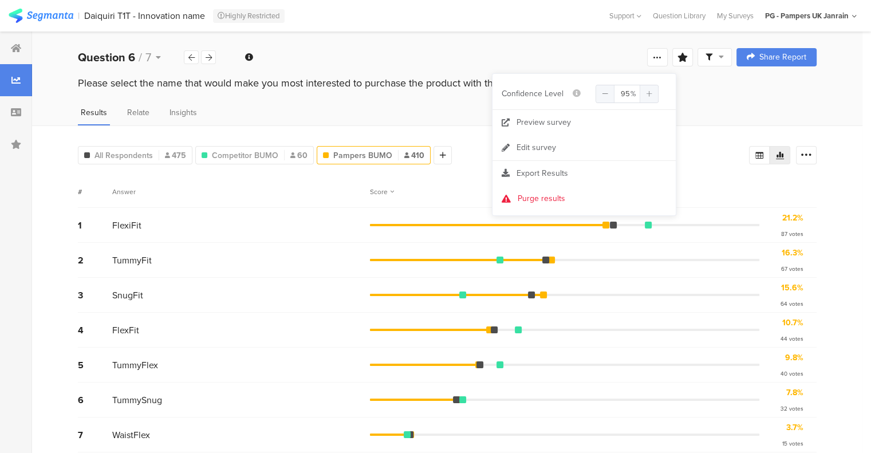
click at [690, 73] on div "Welcome page 1 Do you have a child in one of the following age groups living wi…" at bounding box center [447, 57] width 830 height 37
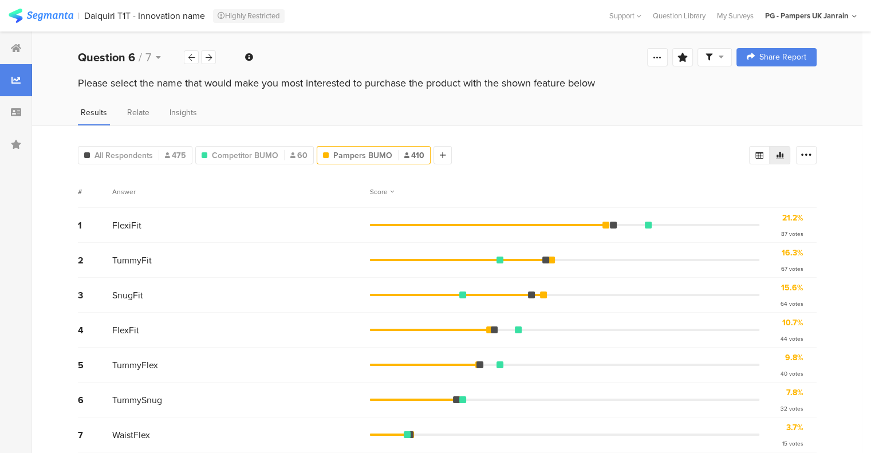
click at [724, 53] on span at bounding box center [714, 57] width 18 height 10
click at [635, 72] on div "Welcome page 1 Do you have a child in one of the following age groups living wi…" at bounding box center [447, 57] width 830 height 37
click at [662, 53] on icon at bounding box center [657, 57] width 9 height 9
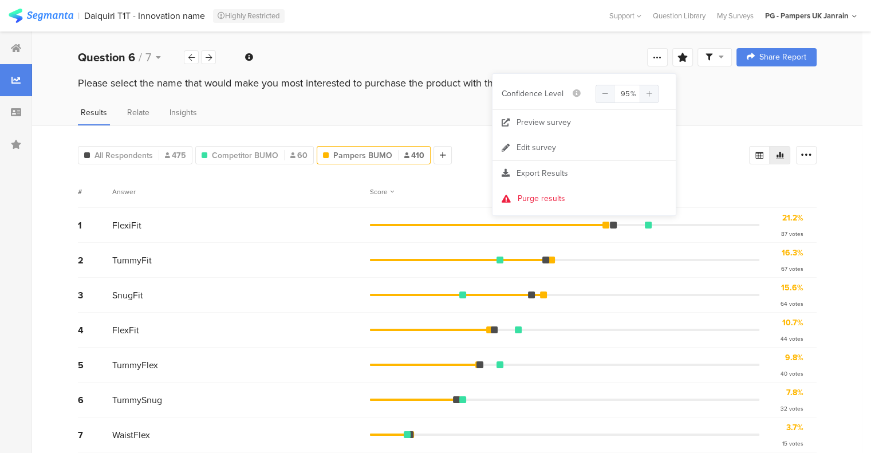
click at [591, 45] on div "Welcome page 1 Do you have a child in one of the following age groups living wi…" at bounding box center [447, 57] width 830 height 37
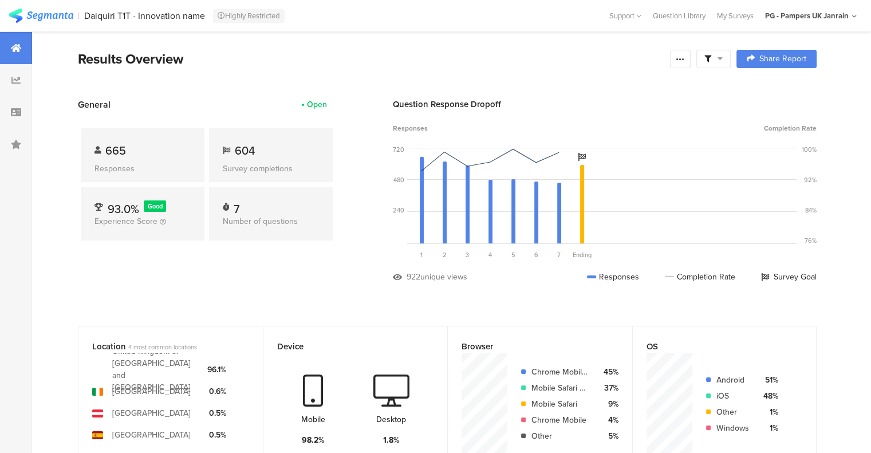
click at [711, 61] on icon at bounding box center [707, 59] width 7 height 7
click at [691, 57] on div at bounding box center [680, 59] width 21 height 18
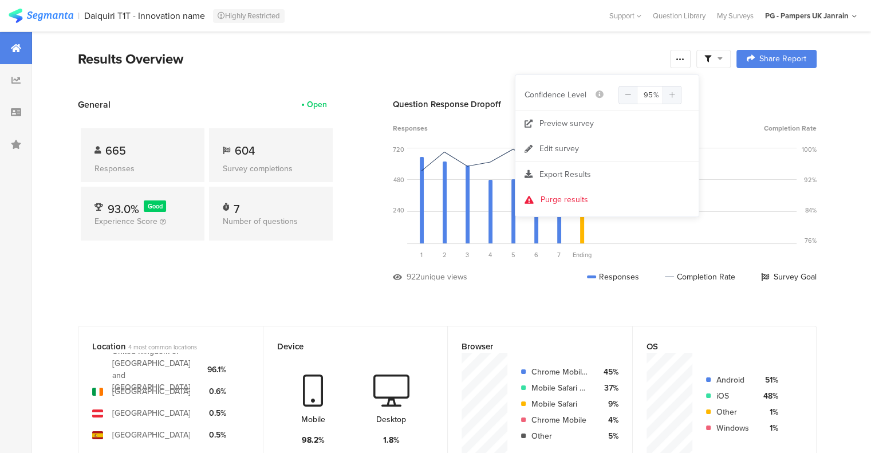
click at [585, 51] on div "Results Overview" at bounding box center [371, 59] width 586 height 21
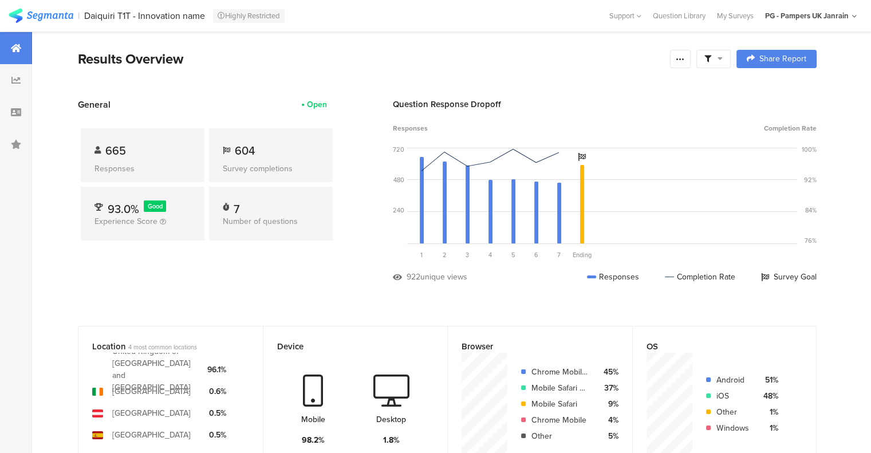
click at [721, 59] on span at bounding box center [713, 59] width 18 height 10
click at [710, 116] on span "Edit Sample" at bounding box center [692, 121] width 41 height 11
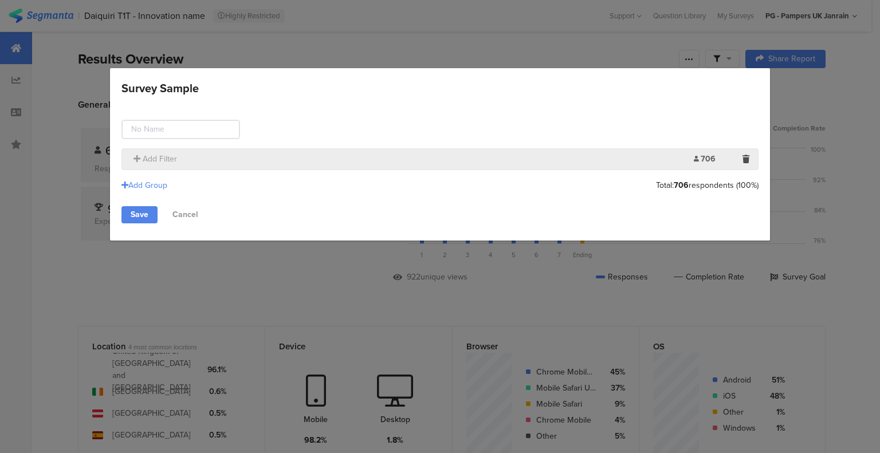
click at [208, 156] on div "Add Filter" at bounding box center [411, 159] width 566 height 12
drag, startPoint x: 187, startPoint y: 212, endPoint x: 128, endPoint y: 169, distance: 72.8
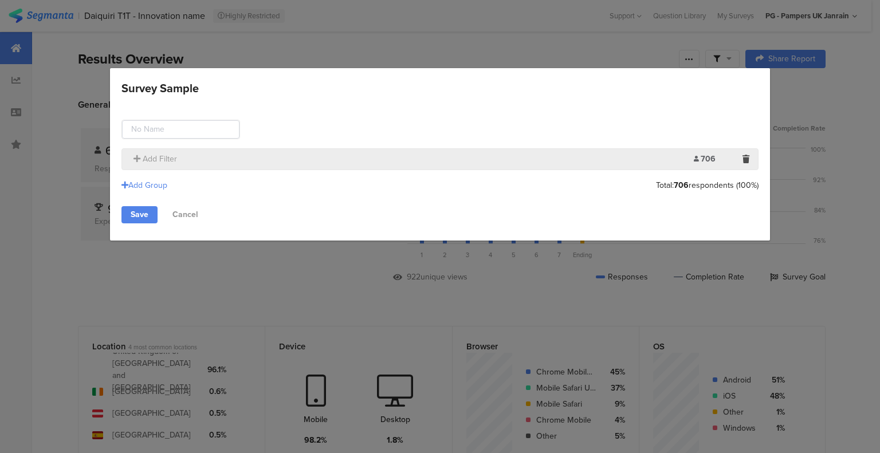
click at [186, 211] on link "Cancel" at bounding box center [185, 214] width 44 height 17
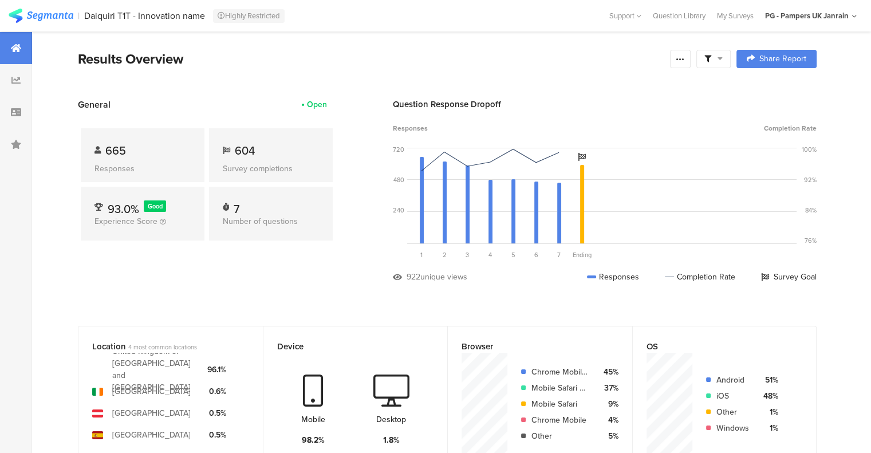
click at [22, 148] on div at bounding box center [16, 144] width 32 height 32
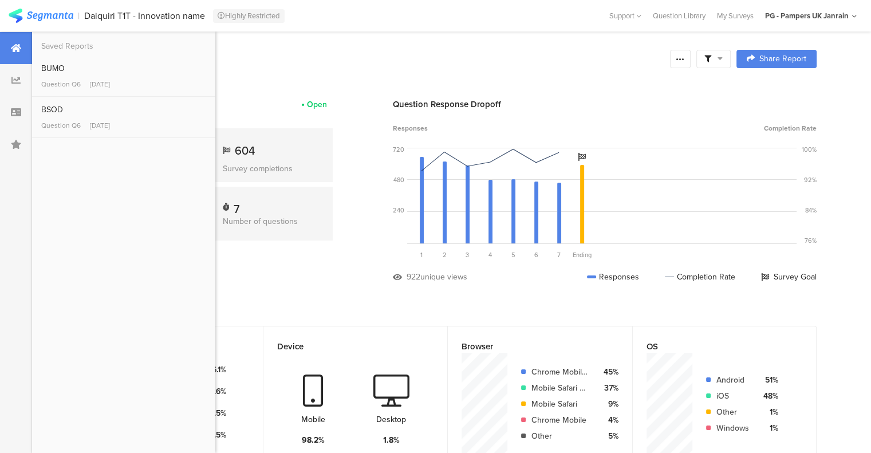
click at [96, 75] on link "BUMO Question Q6 Sep 10, 2025" at bounding box center [123, 75] width 165 height 27
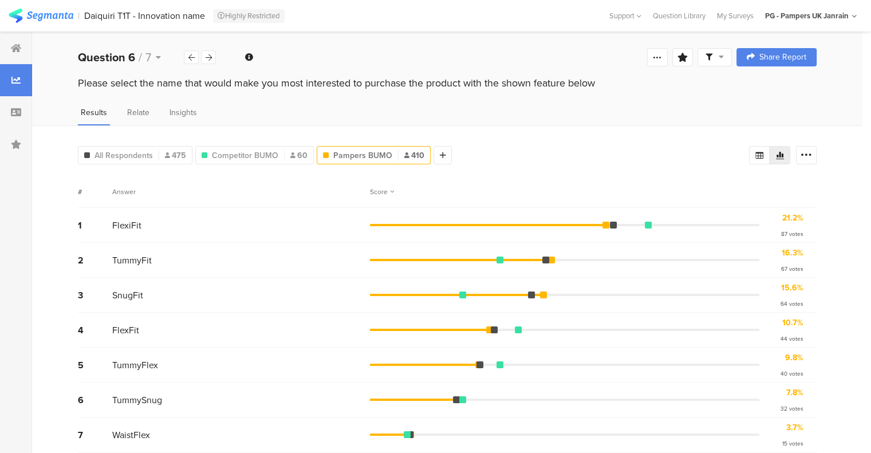
drag, startPoint x: 845, startPoint y: 226, endPoint x: 622, endPoint y: 201, distance: 224.7
click at [845, 226] on div "All Respondents 475 Q4 : ASDA Little Angels Taped Nappies, ASDA Little Angels P…" at bounding box center [447, 380] width 830 height 510
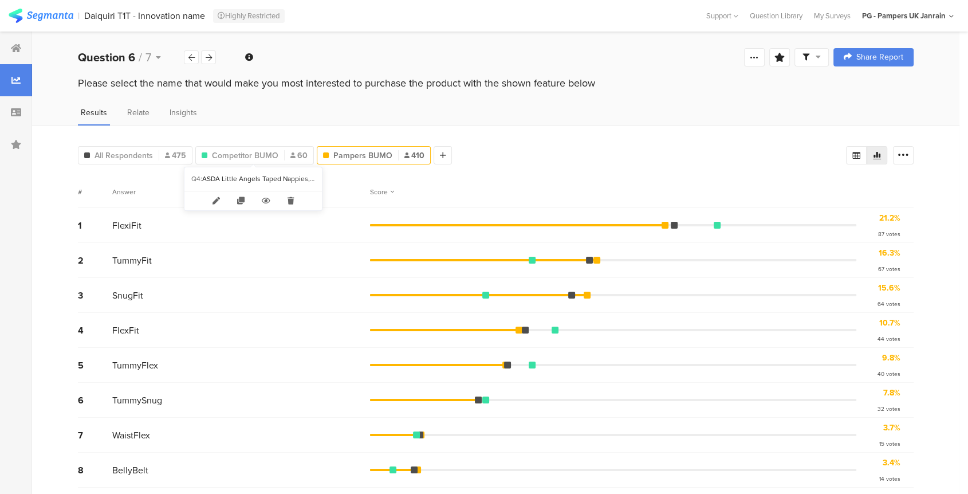
click at [255, 155] on span "Competitor BUMO" at bounding box center [245, 155] width 66 height 12
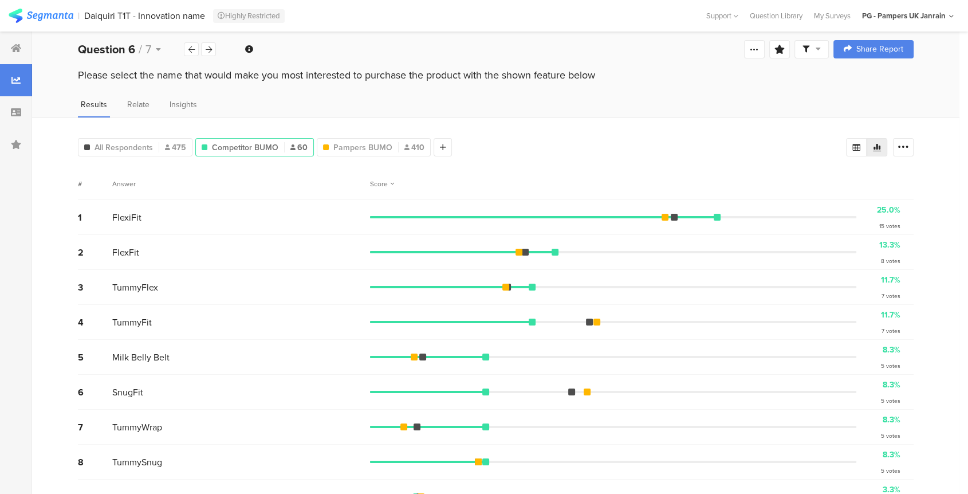
scroll to position [3, 0]
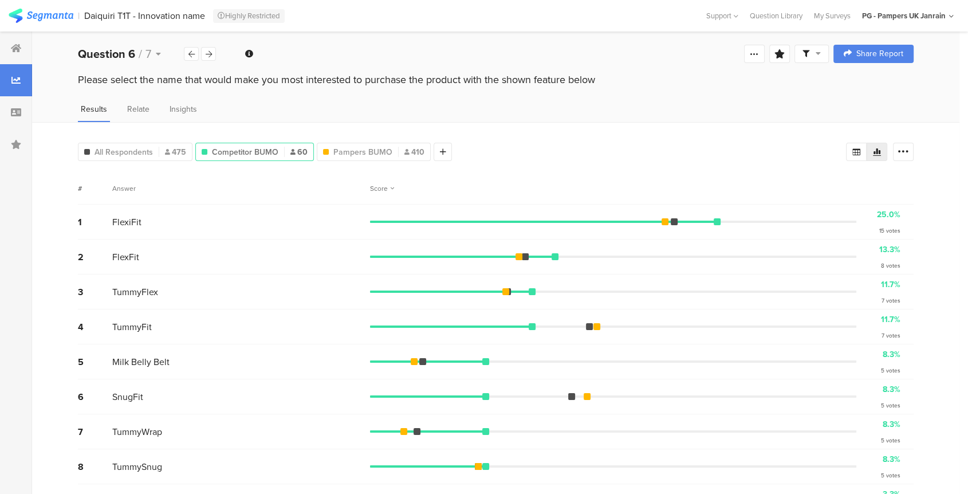
click at [909, 149] on icon at bounding box center [902, 151] width 11 height 11
click at [908, 207] on span at bounding box center [904, 208] width 17 height 9
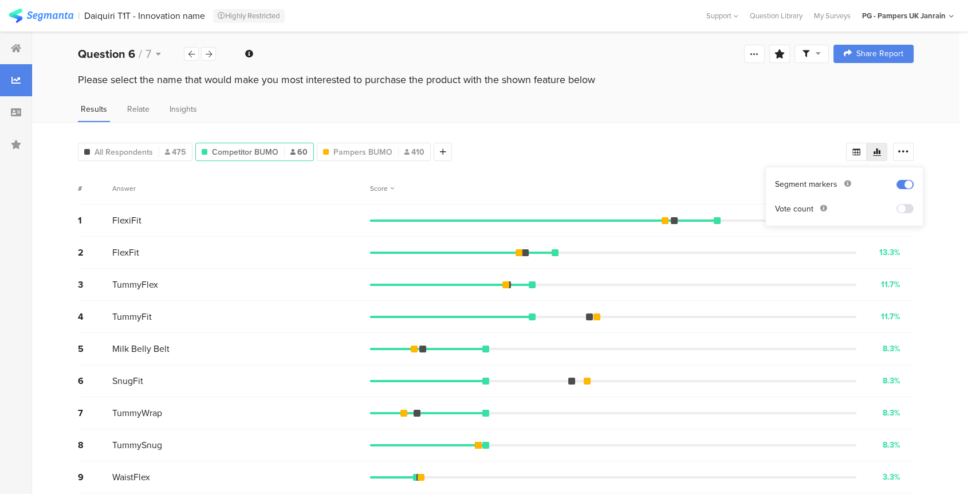
click at [779, 157] on div "All Respondents 475 Competitor BUMO 60 Q4 : Pampers Baby Dry Taped Nappies, Pam…" at bounding box center [462, 149] width 768 height 23
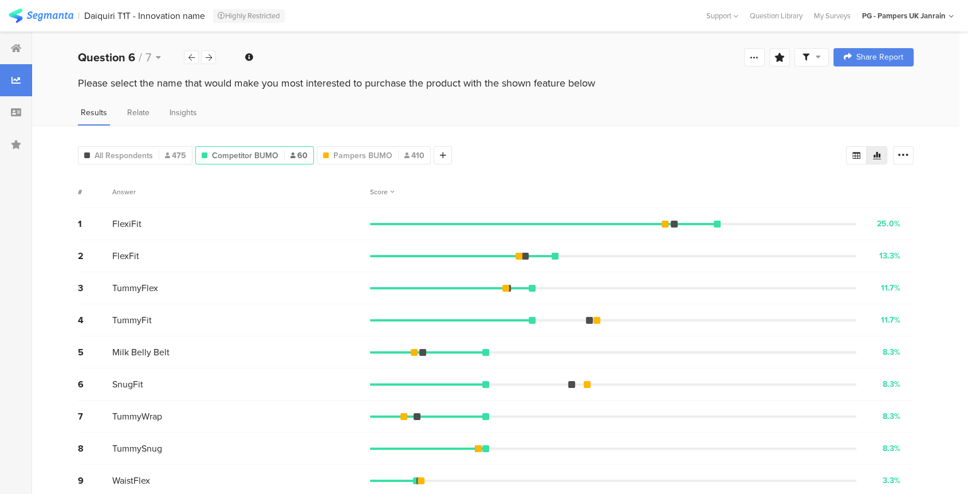
click at [371, 160] on div "Pampers BUMO 410" at bounding box center [374, 155] width 114 height 18
click at [366, 149] on span "Pampers BUMO" at bounding box center [362, 155] width 59 height 12
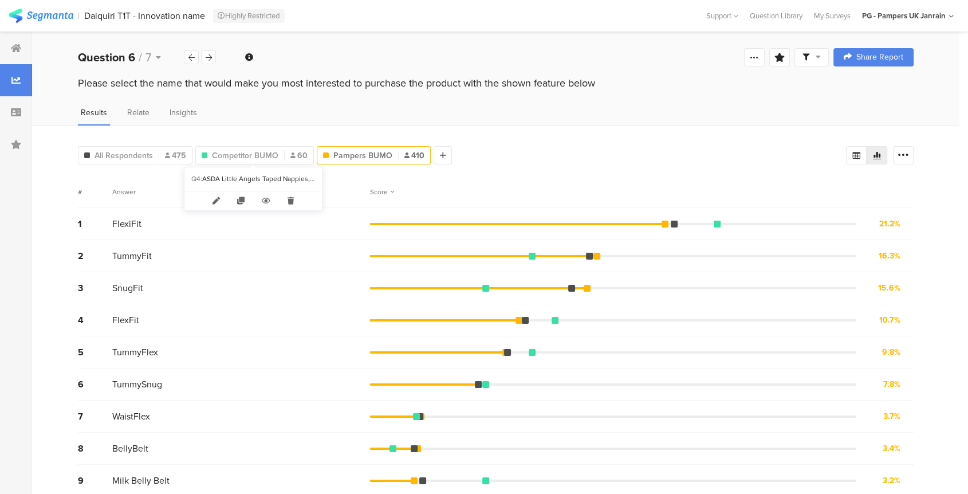
click at [239, 150] on span "Competitor BUMO" at bounding box center [245, 155] width 66 height 12
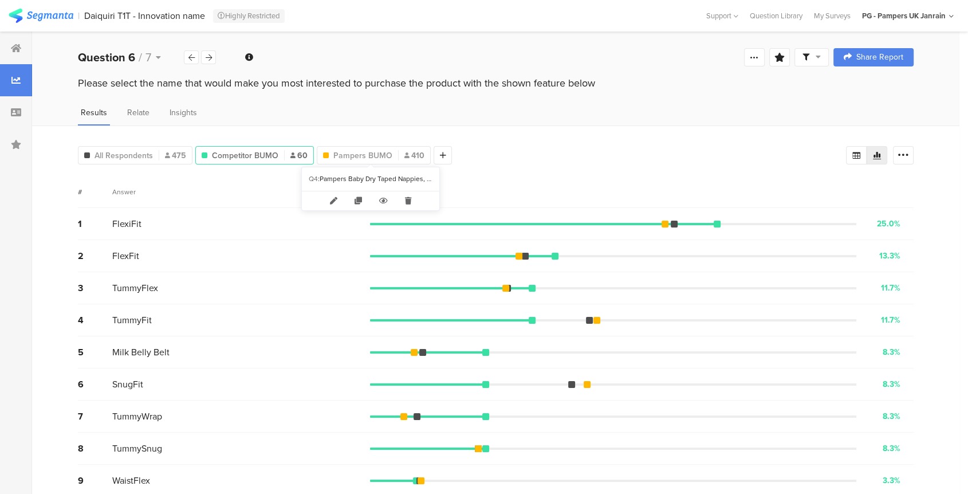
click at [361, 150] on span "Pampers BUMO" at bounding box center [362, 155] width 59 height 12
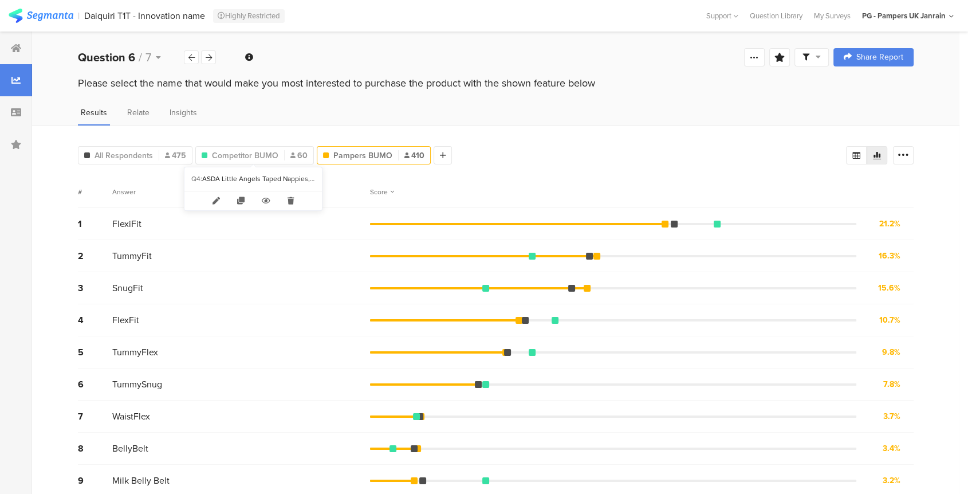
click at [250, 152] on span "Competitor BUMO" at bounding box center [245, 155] width 66 height 12
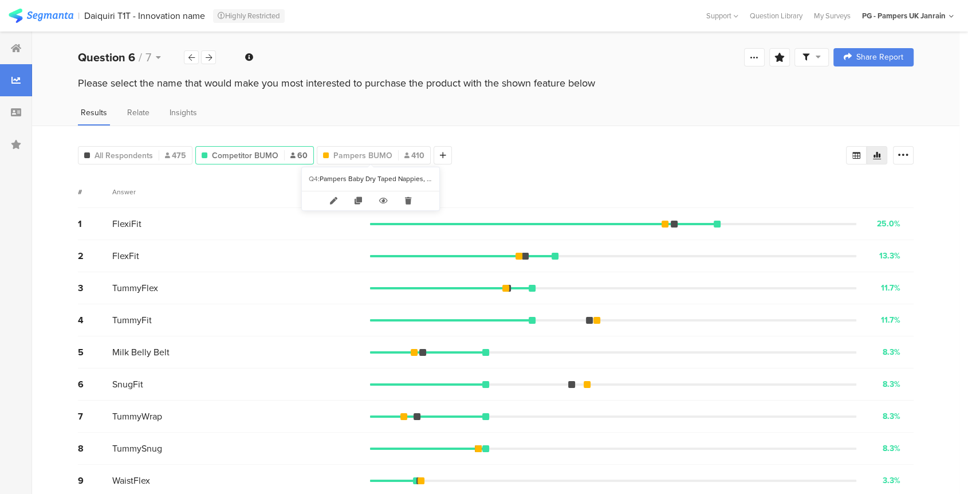
click at [367, 149] on span "Pampers BUMO" at bounding box center [362, 155] width 59 height 12
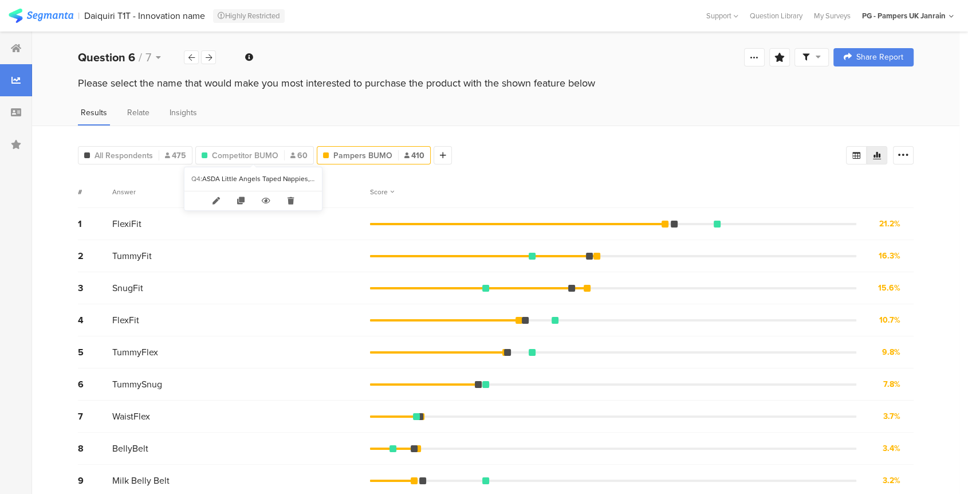
click at [253, 153] on span "Competitor BUMO" at bounding box center [245, 155] width 66 height 12
type input "Competitor BUMO"
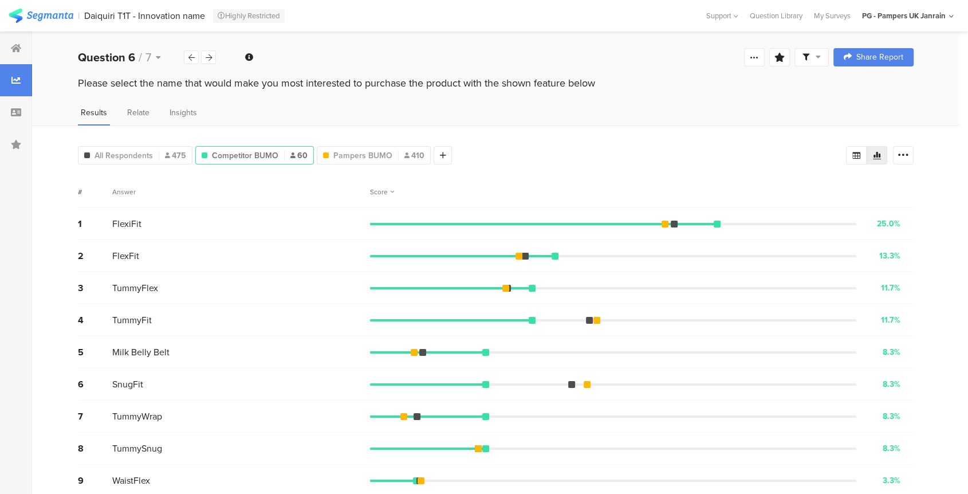
click at [124, 147] on div "All Respondents 475" at bounding box center [135, 155] width 115 height 18
click at [135, 147] on div "All Respondents 475" at bounding box center [135, 155] width 115 height 18
click at [135, 155] on span "All Respondents" at bounding box center [123, 155] width 58 height 12
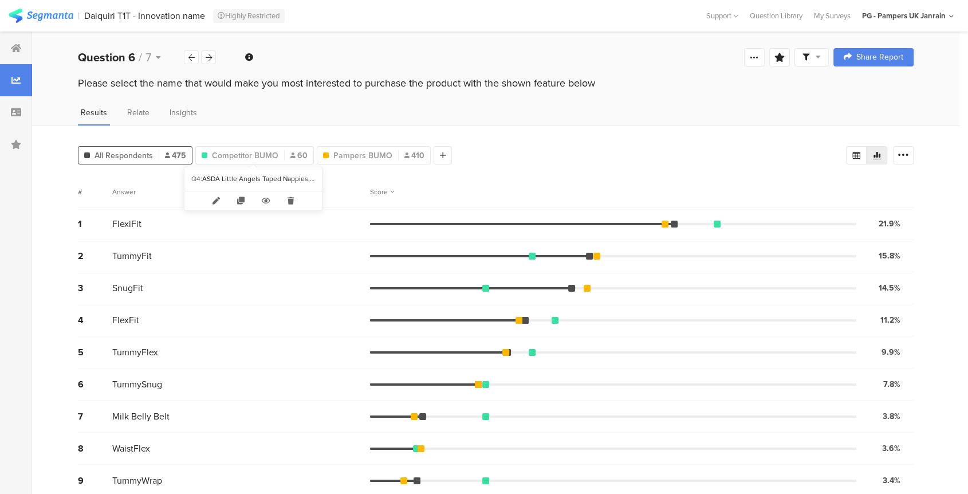
click at [254, 155] on span "Competitor BUMO" at bounding box center [245, 155] width 66 height 12
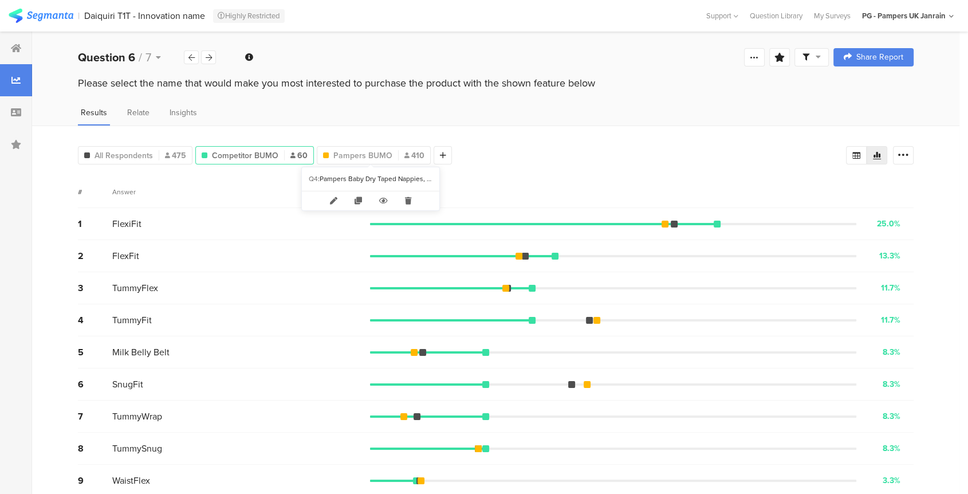
click at [357, 155] on span "Pampers BUMO" at bounding box center [362, 155] width 59 height 12
type input "Pampers BUMO"
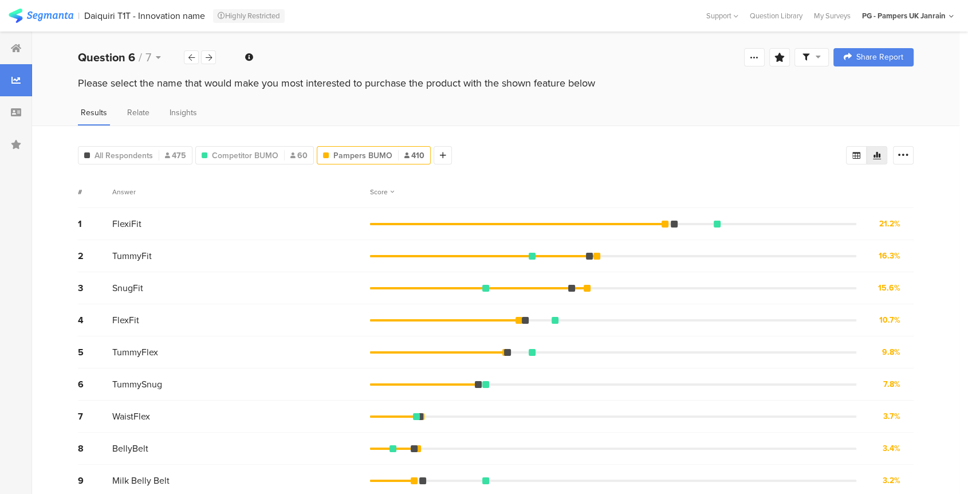
click at [441, 149] on div at bounding box center [442, 155] width 18 height 18
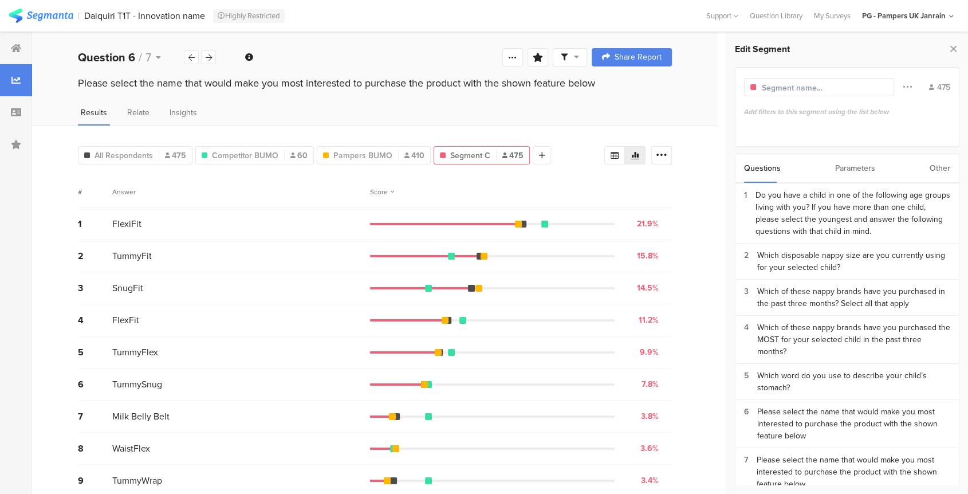
click at [805, 216] on div "Do you have a child in one of the following age groups living with you? If you …" at bounding box center [852, 213] width 195 height 48
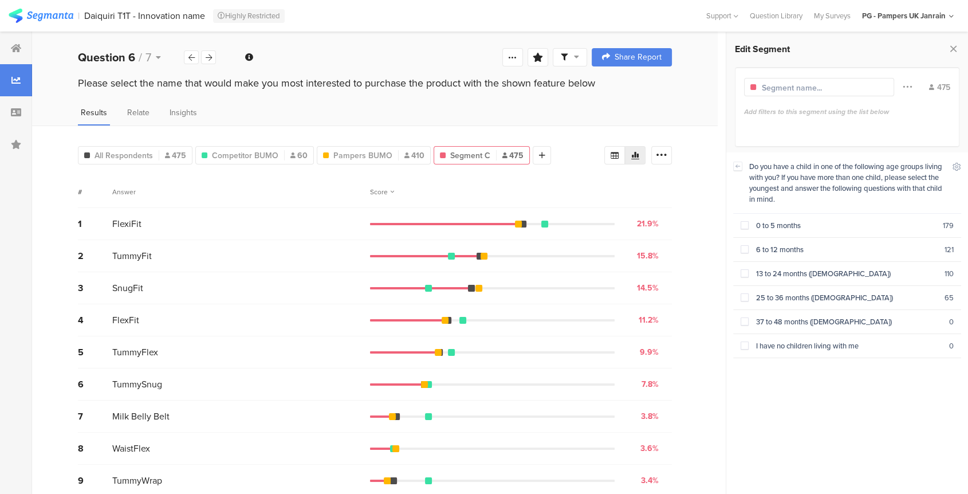
click at [741, 223] on span at bounding box center [744, 225] width 8 height 8
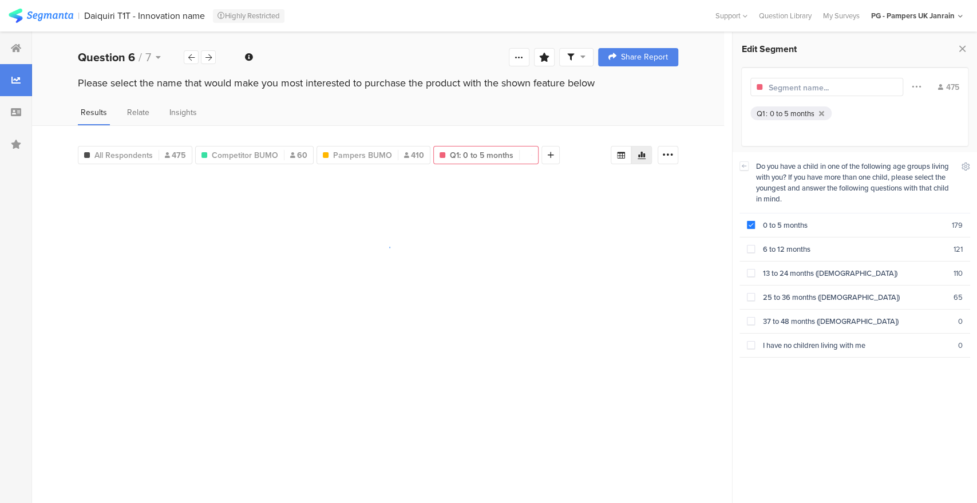
click at [814, 76] on div "Filter Conjunction And Or Segment Color 475" at bounding box center [855, 87] width 209 height 22
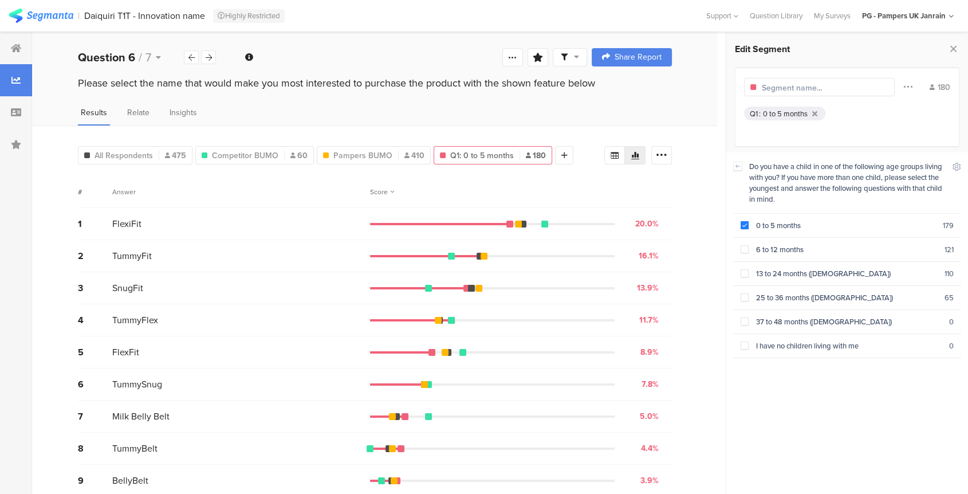
click at [819, 88] on input "text" at bounding box center [812, 88] width 100 height 12
click at [579, 123] on div "Results Relate Insights" at bounding box center [374, 116] width 685 height 19
click at [955, 46] on icon at bounding box center [953, 49] width 12 height 16
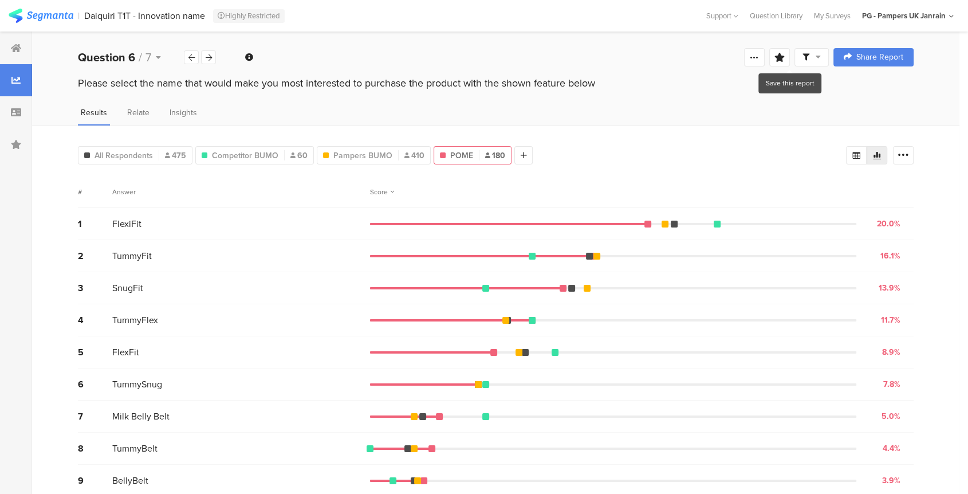
click at [784, 58] on icon at bounding box center [779, 57] width 10 height 9
click at [600, 164] on span "Cancel" at bounding box center [606, 167] width 29 height 13
click at [232, 159] on span "Competitor BUMO" at bounding box center [245, 155] width 66 height 12
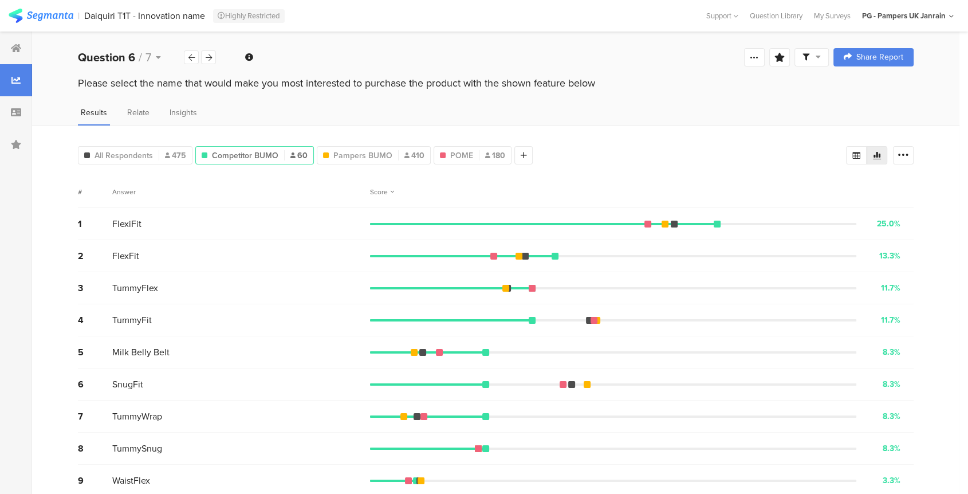
click at [368, 160] on div "Pampers BUMO 410" at bounding box center [374, 155] width 114 height 18
click at [372, 149] on span "Pampers BUMO" at bounding box center [362, 155] width 59 height 12
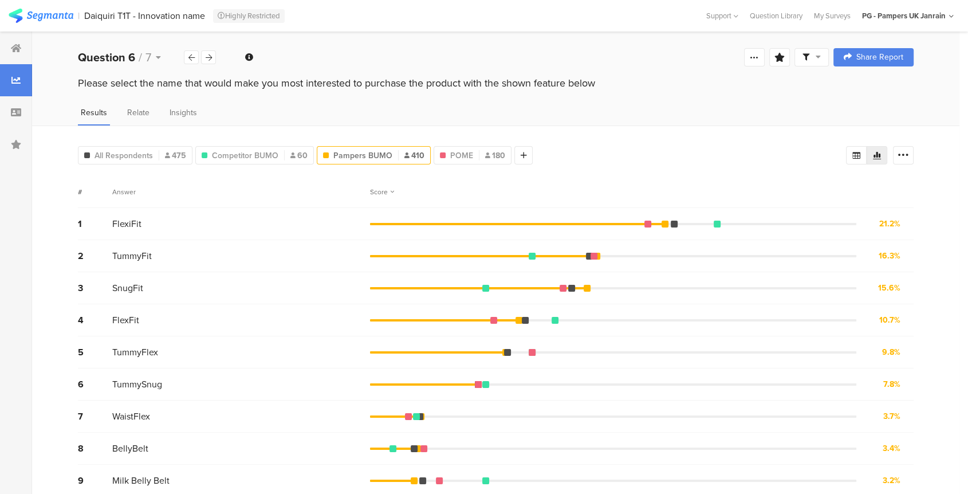
click at [247, 147] on div "Competitor BUMO 60" at bounding box center [254, 155] width 119 height 18
click at [250, 152] on span "Competitor BUMO" at bounding box center [245, 155] width 66 height 12
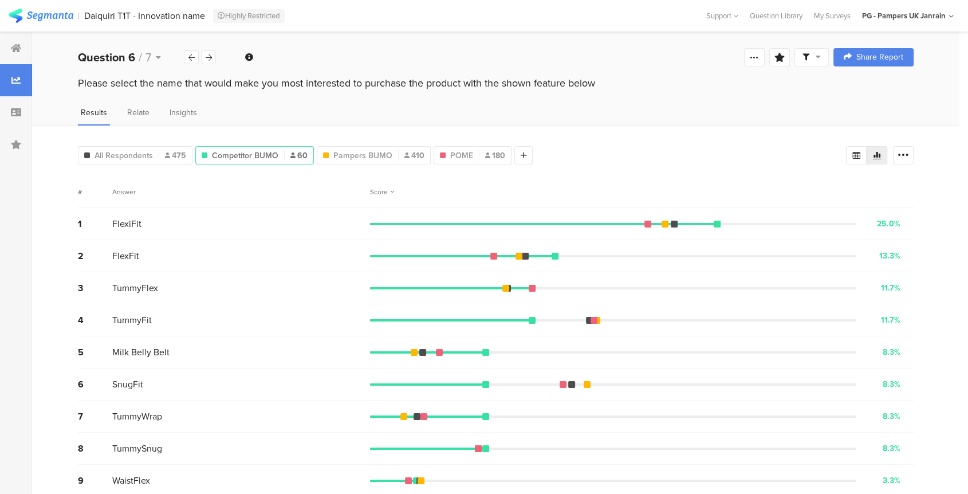
click at [618, 178] on div "# Answer Score" at bounding box center [495, 192] width 835 height 32
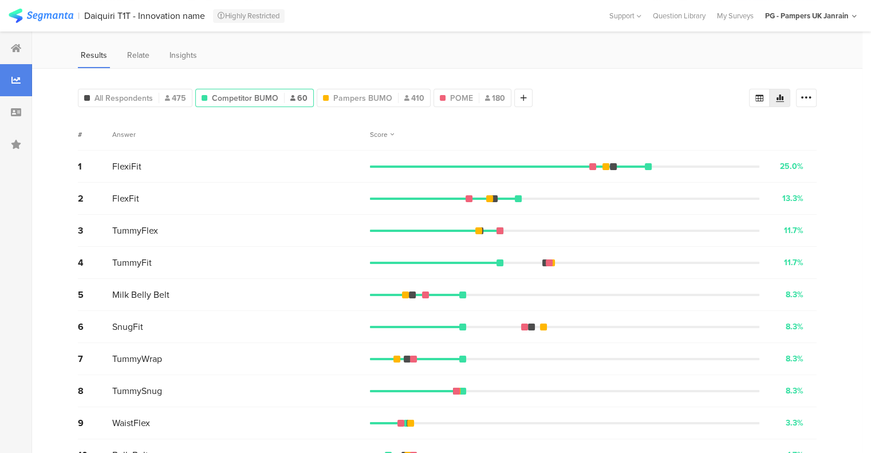
scroll to position [52, 0]
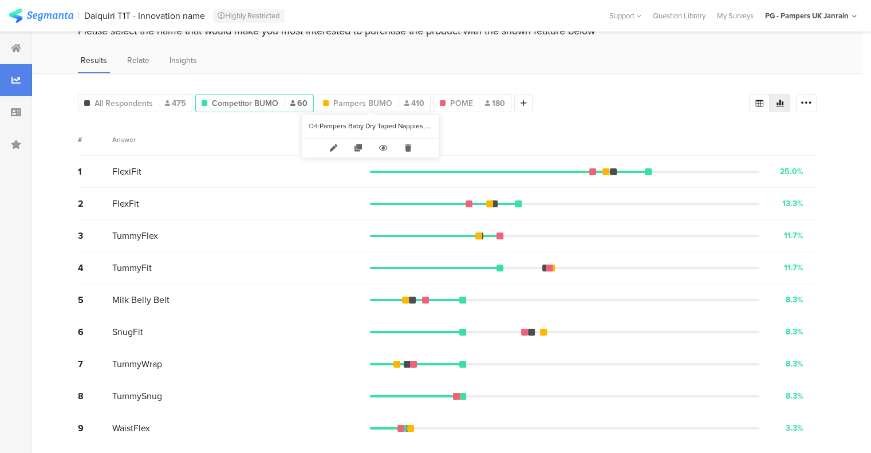
click at [353, 103] on span "Pampers BUMO" at bounding box center [362, 103] width 59 height 12
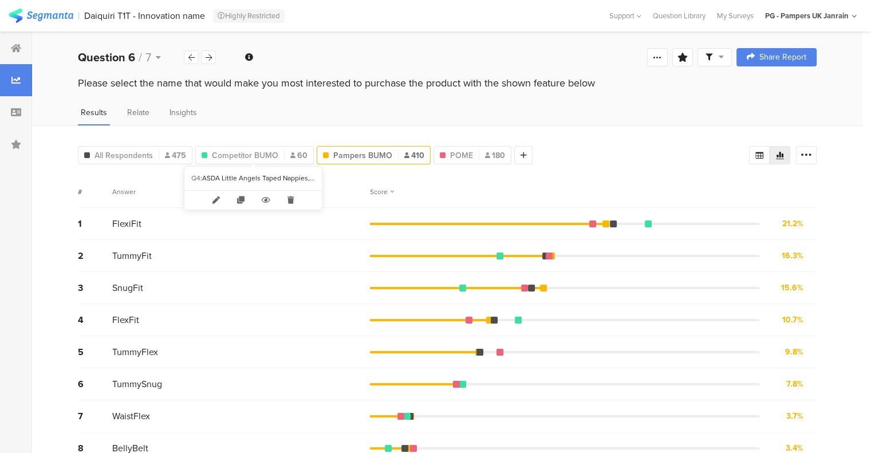
click at [254, 157] on span "Competitor BUMO" at bounding box center [245, 155] width 66 height 12
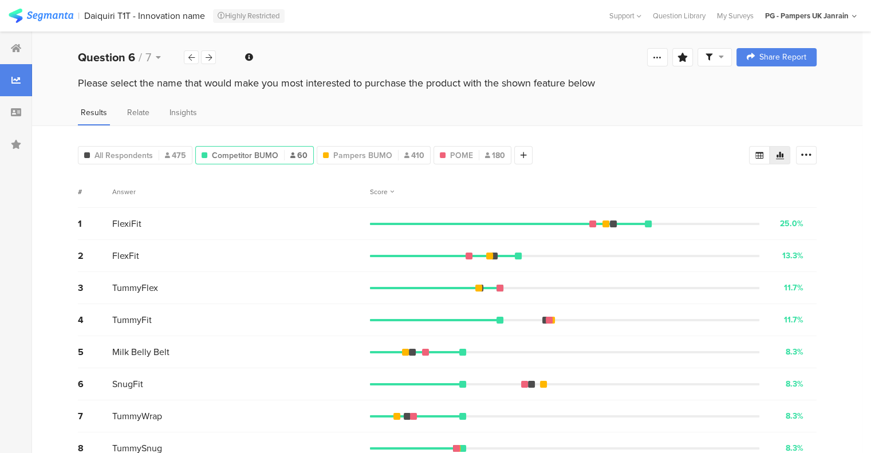
scroll to position [23, 0]
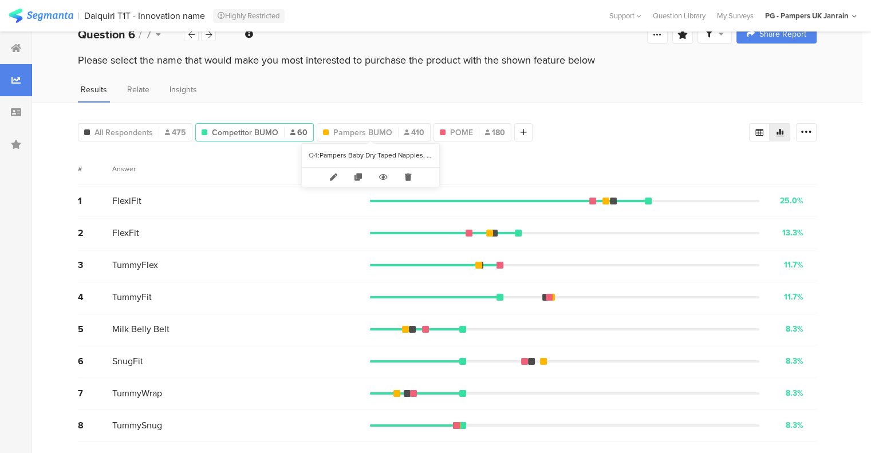
click at [360, 128] on span "Pampers BUMO" at bounding box center [362, 133] width 59 height 12
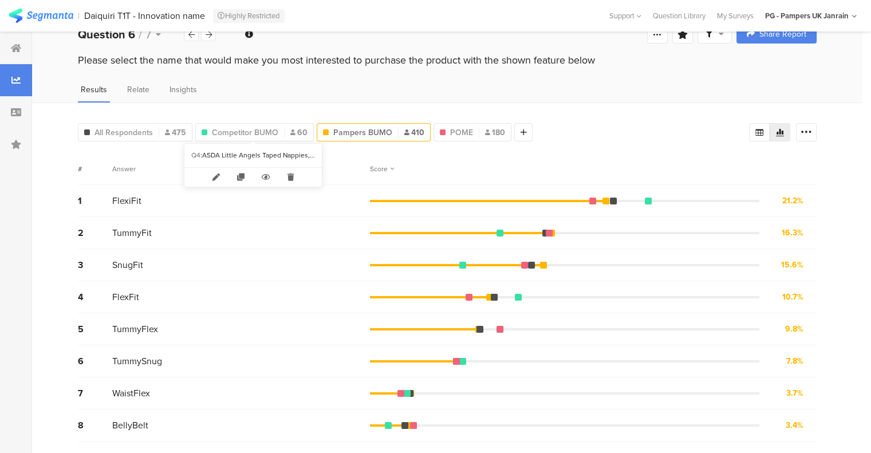
click at [257, 133] on span "Competitor BUMO" at bounding box center [245, 133] width 66 height 12
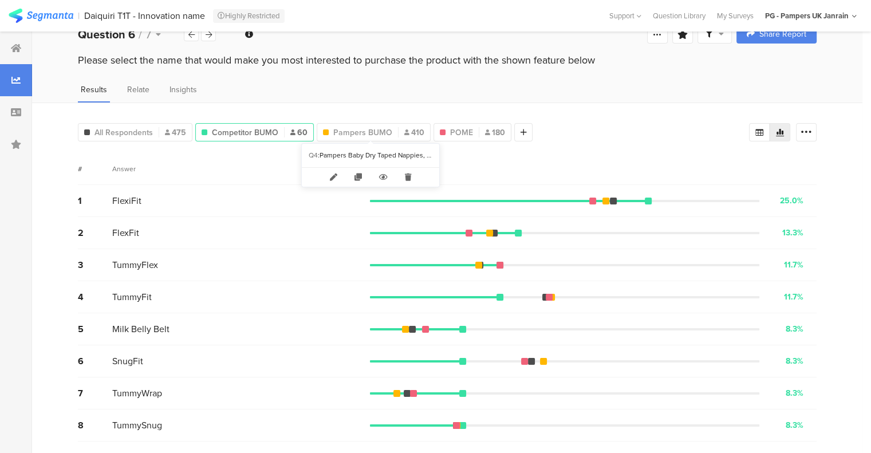
click at [378, 135] on span "Pampers BUMO" at bounding box center [362, 133] width 59 height 12
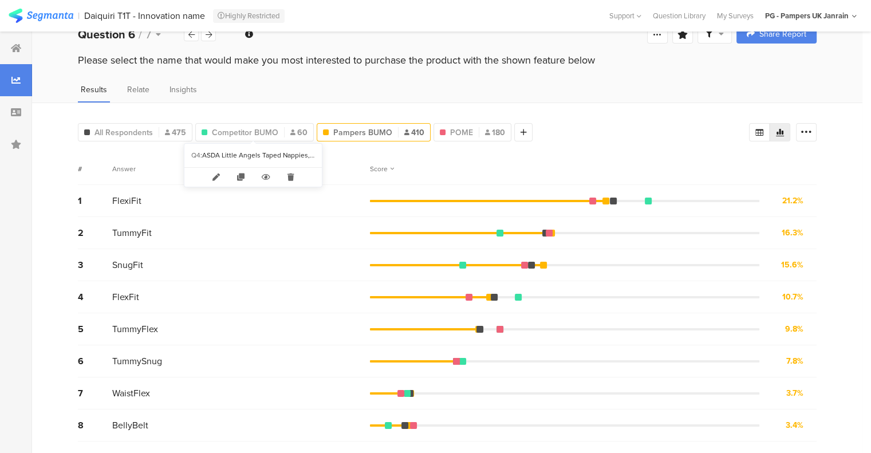
click at [242, 131] on span "Competitor BUMO" at bounding box center [245, 133] width 66 height 12
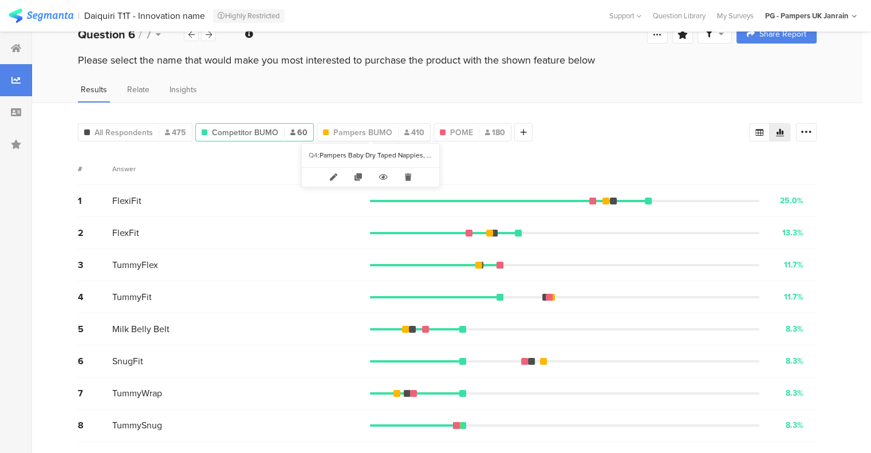
click at [350, 132] on span "Pampers BUMO" at bounding box center [362, 133] width 59 height 12
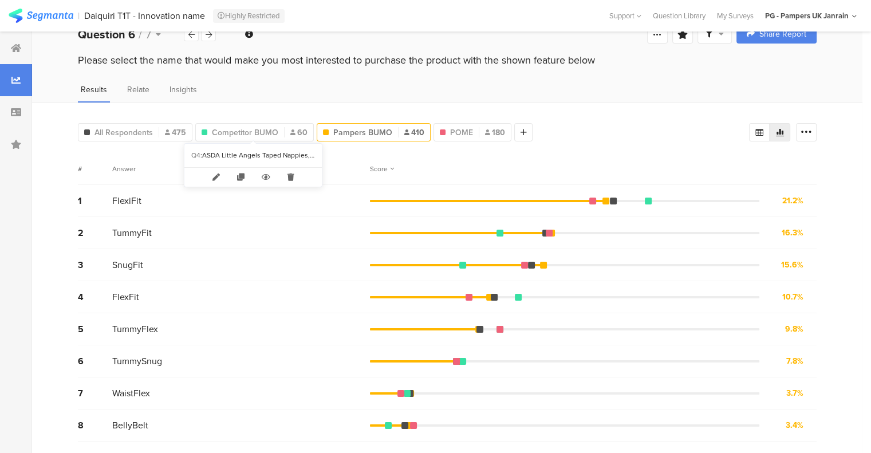
click at [245, 131] on span "Competitor BUMO" at bounding box center [245, 133] width 66 height 12
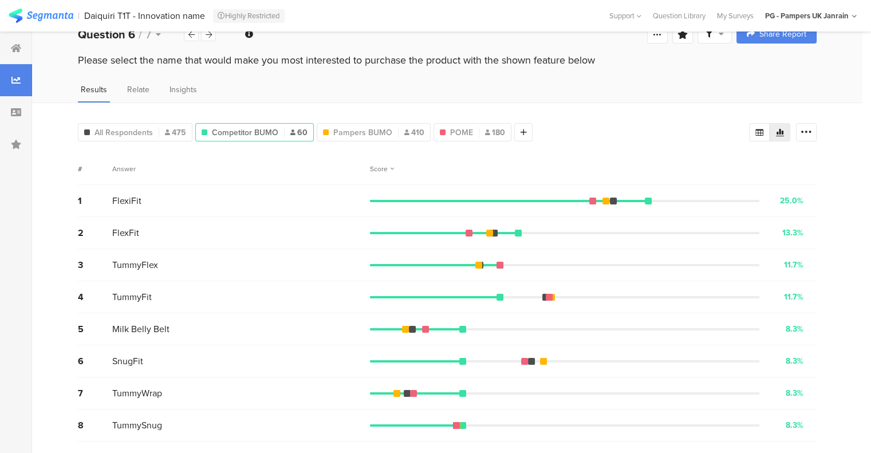
click at [351, 127] on span "Pampers BUMO" at bounding box center [362, 133] width 59 height 12
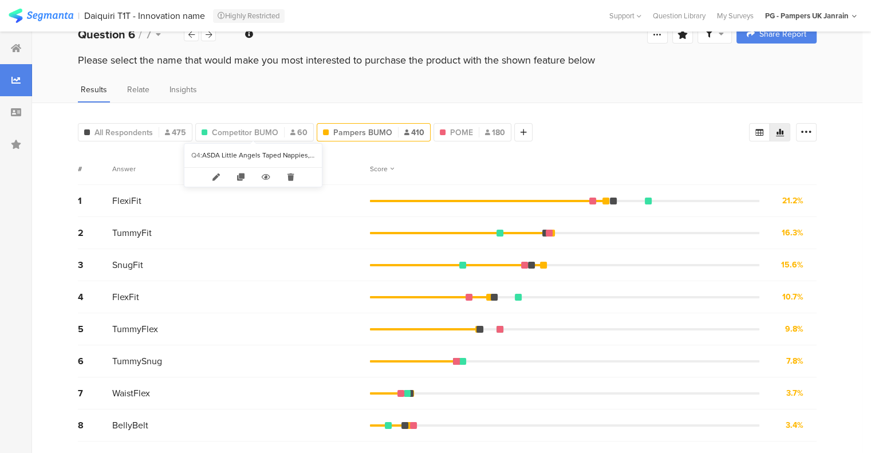
click at [265, 131] on span "Competitor BUMO" at bounding box center [245, 133] width 66 height 12
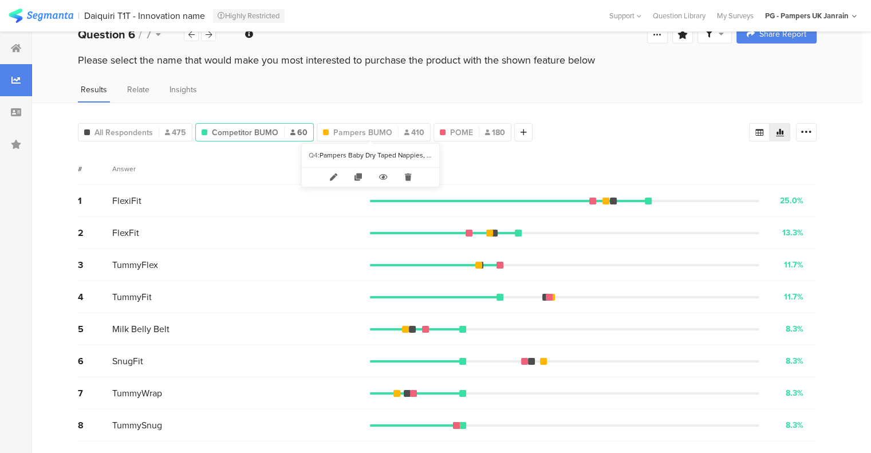
click at [361, 132] on span "Pampers BUMO" at bounding box center [362, 133] width 59 height 12
type input "Pampers BUMO"
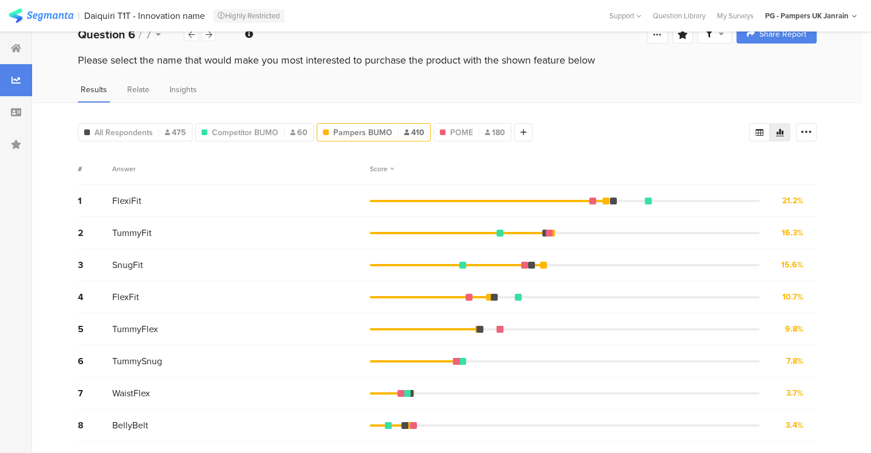
click at [140, 127] on span "All Respondents" at bounding box center [123, 133] width 58 height 12
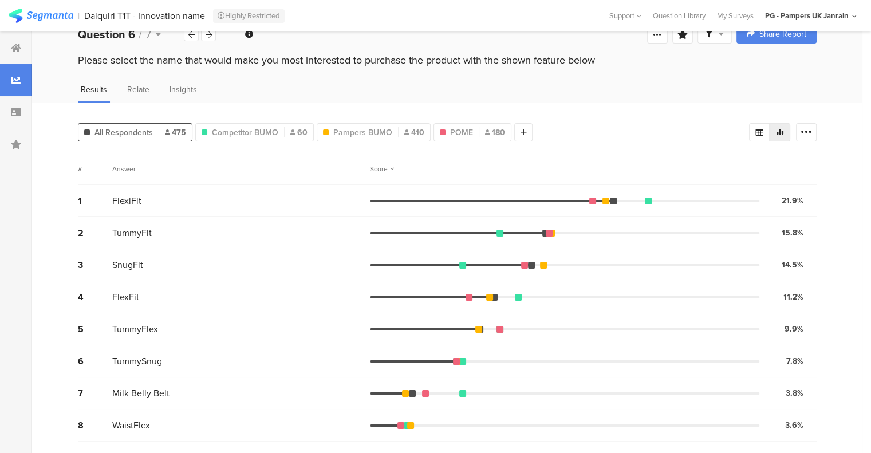
click at [210, 36] on icon at bounding box center [209, 34] width 6 height 7
